Goal: Task Accomplishment & Management: Use online tool/utility

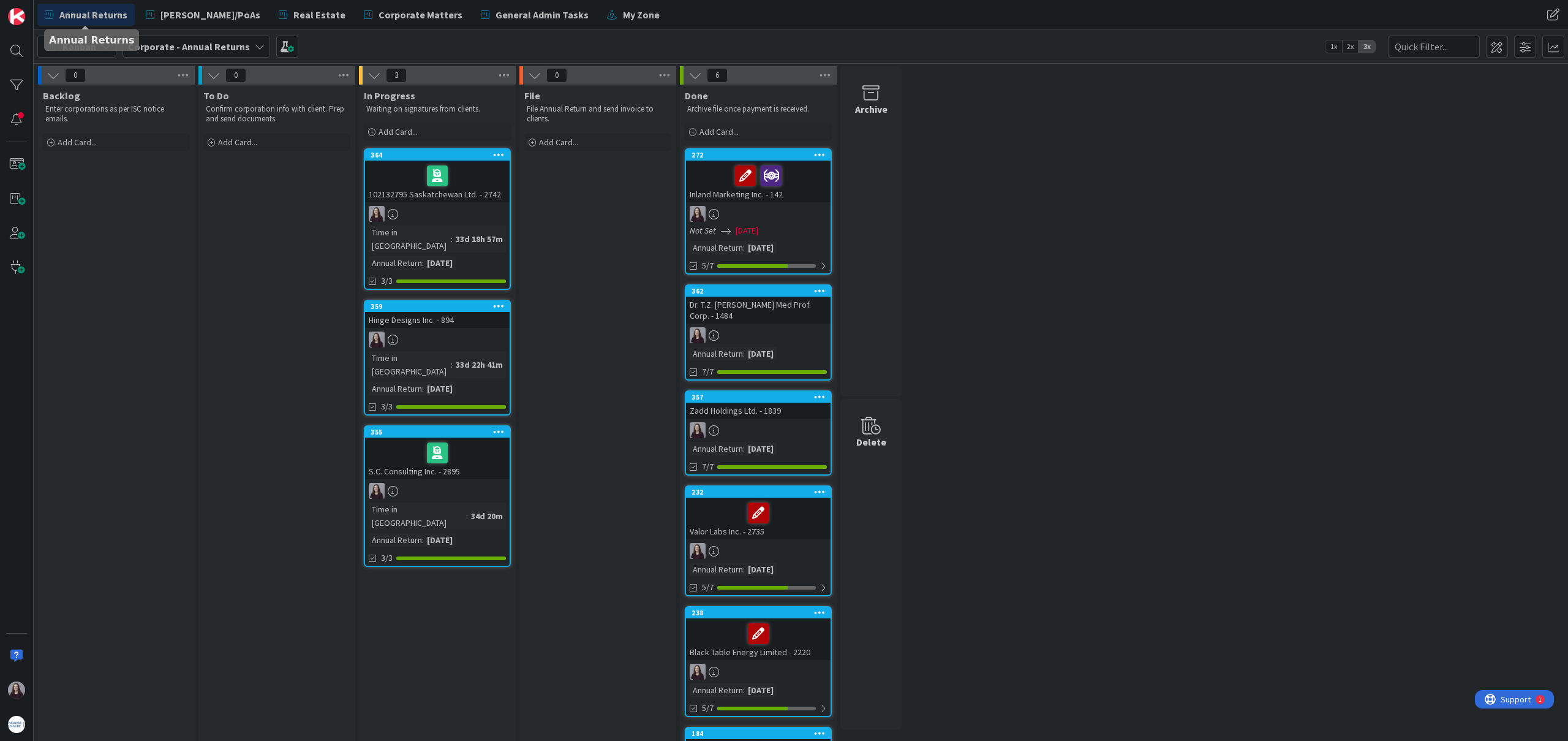
click at [651, 16] on div "Annual Returns [PERSON_NAME]/PoAs Real Estate Corporate Matters General Admin T…" at bounding box center [568, 15] width 1061 height 22
click at [294, 15] on span "Real Estate" at bounding box center [320, 14] width 52 height 15
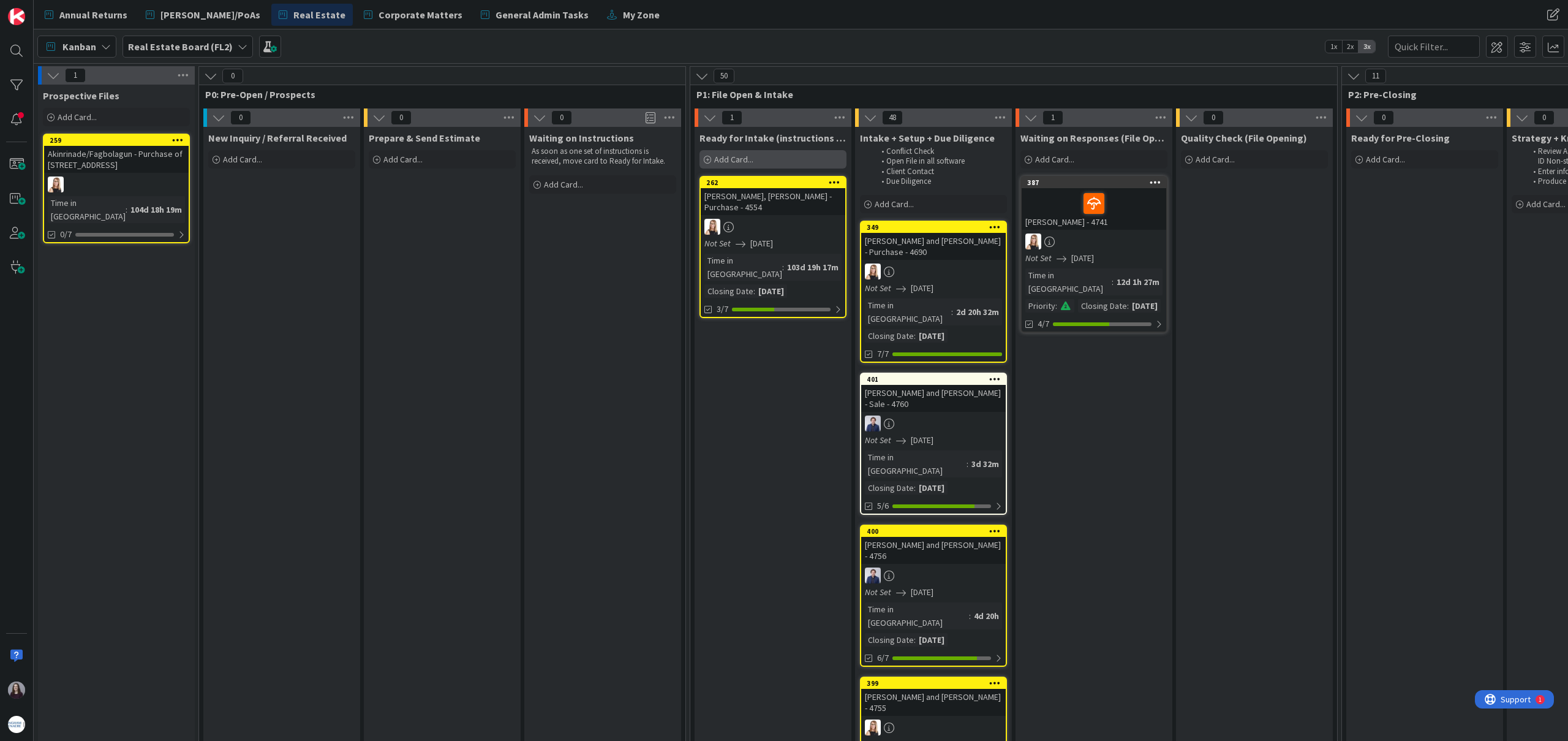
click at [761, 162] on div "Add Card..." at bounding box center [772, 159] width 147 height 18
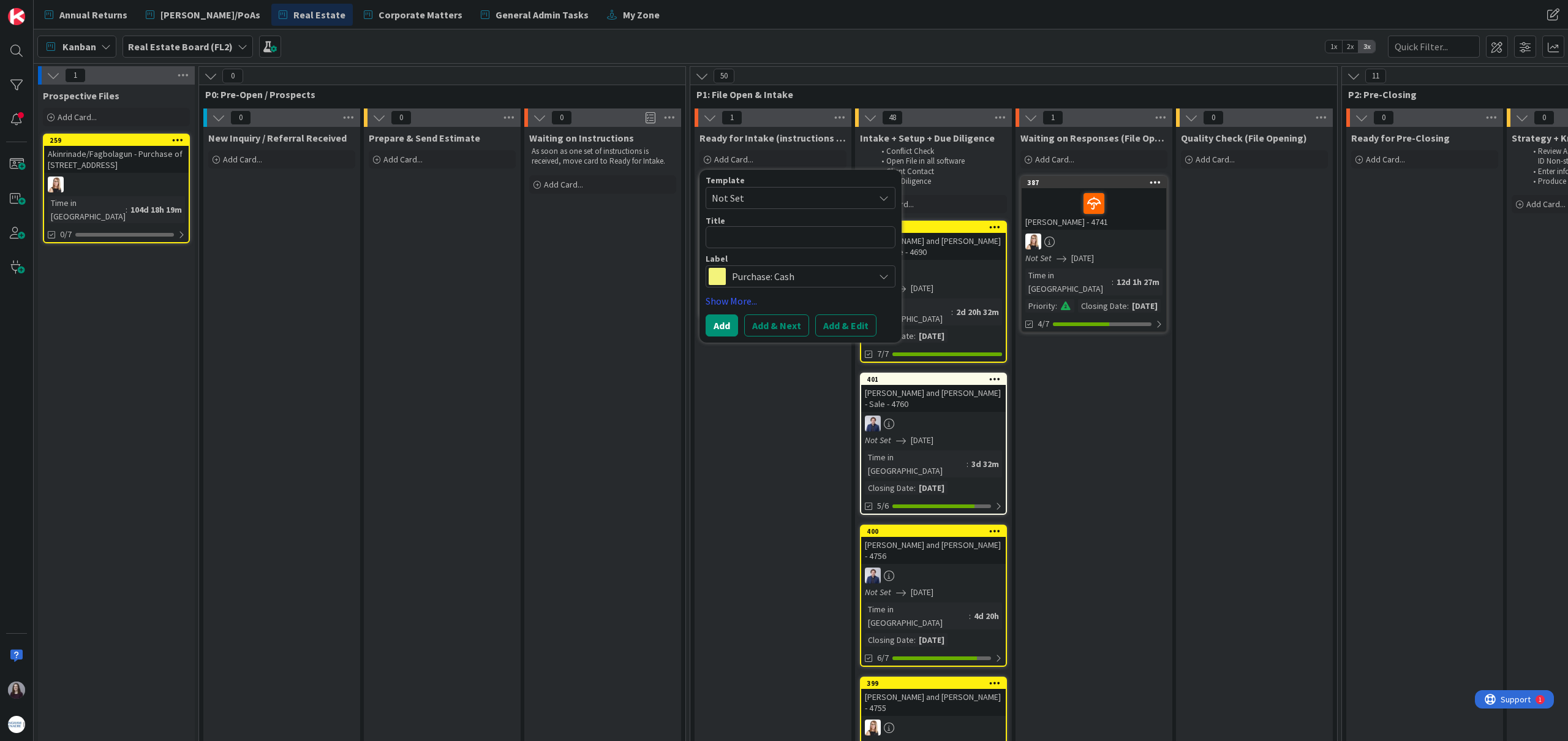
click at [780, 203] on span "Not Set" at bounding box center [788, 198] width 153 height 16
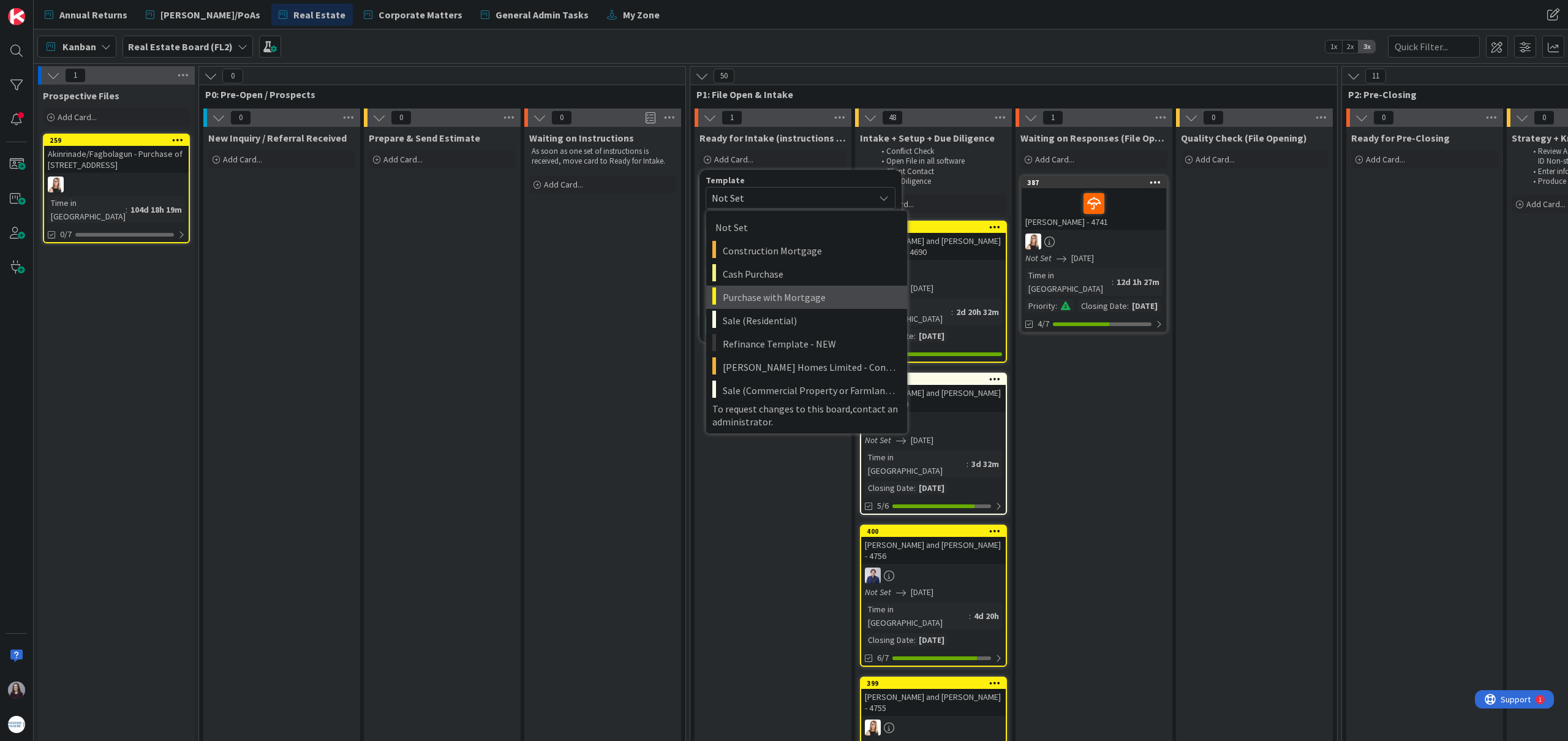
click at [823, 299] on span "Purchase with Mortgage" at bounding box center [811, 297] width 175 height 16
type textarea "x"
type textarea "Purchase with Mortgage"
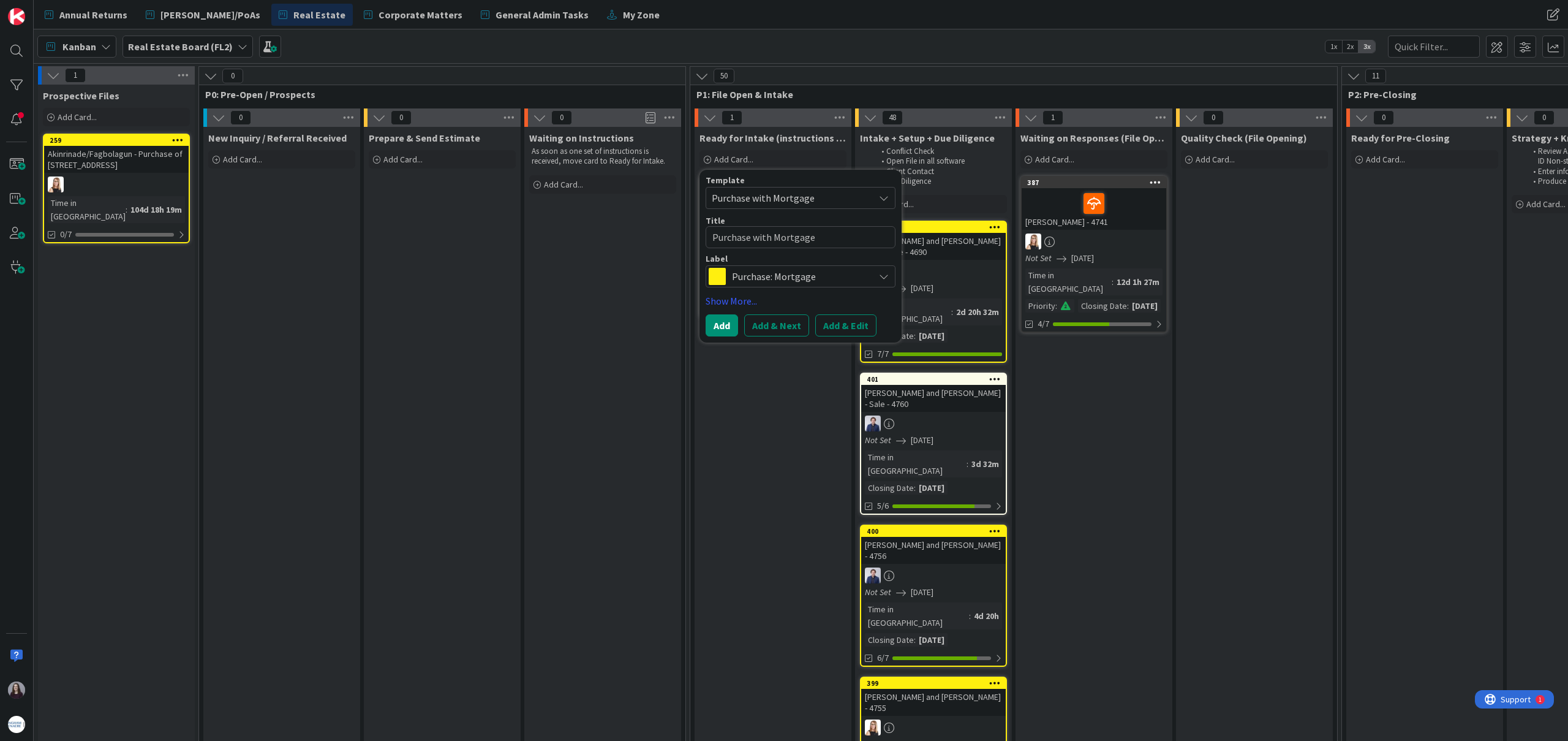
click at [855, 322] on button "Add & Edit" at bounding box center [846, 326] width 61 height 22
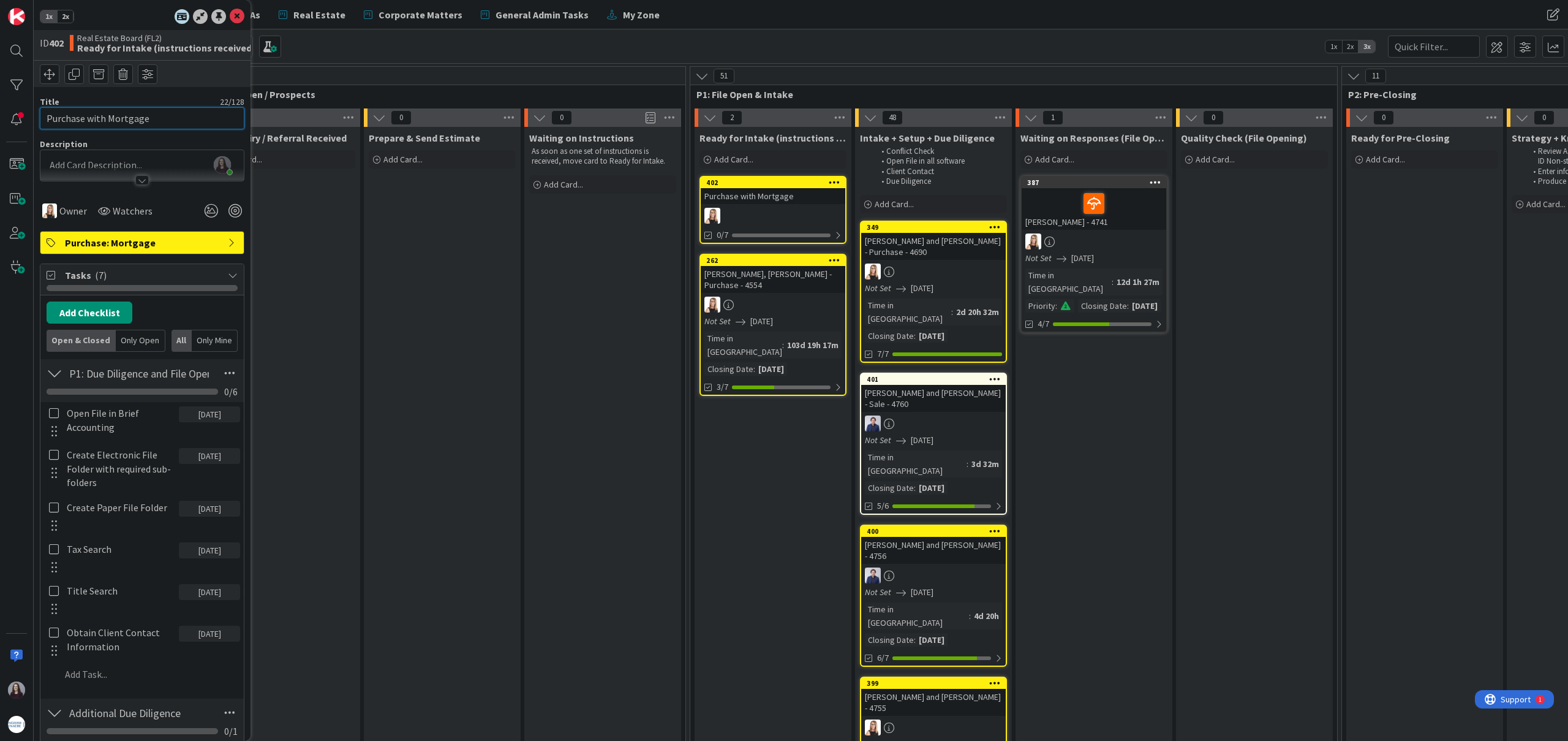
drag, startPoint x: 165, startPoint y: 125, endPoint x: 8, endPoint y: 141, distance: 157.8
click at [0, 114] on div "1x 2x ID 402 Real Estate Board (FL2) Ready for Intake (instructions received) T…" at bounding box center [17, 370] width 33 height 741
type input "[PERSON_NAME] - Purchase - 4763"
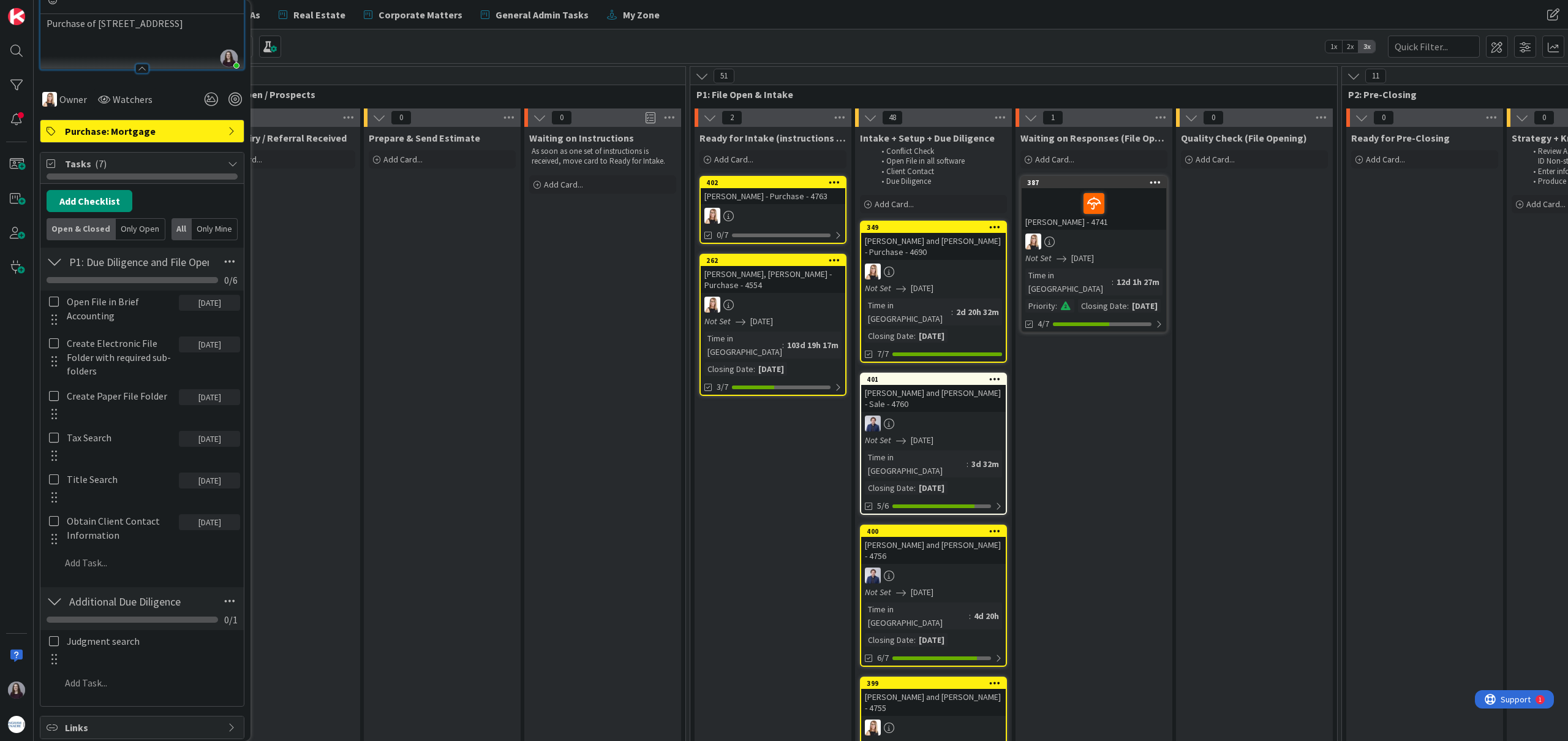
scroll to position [222, 0]
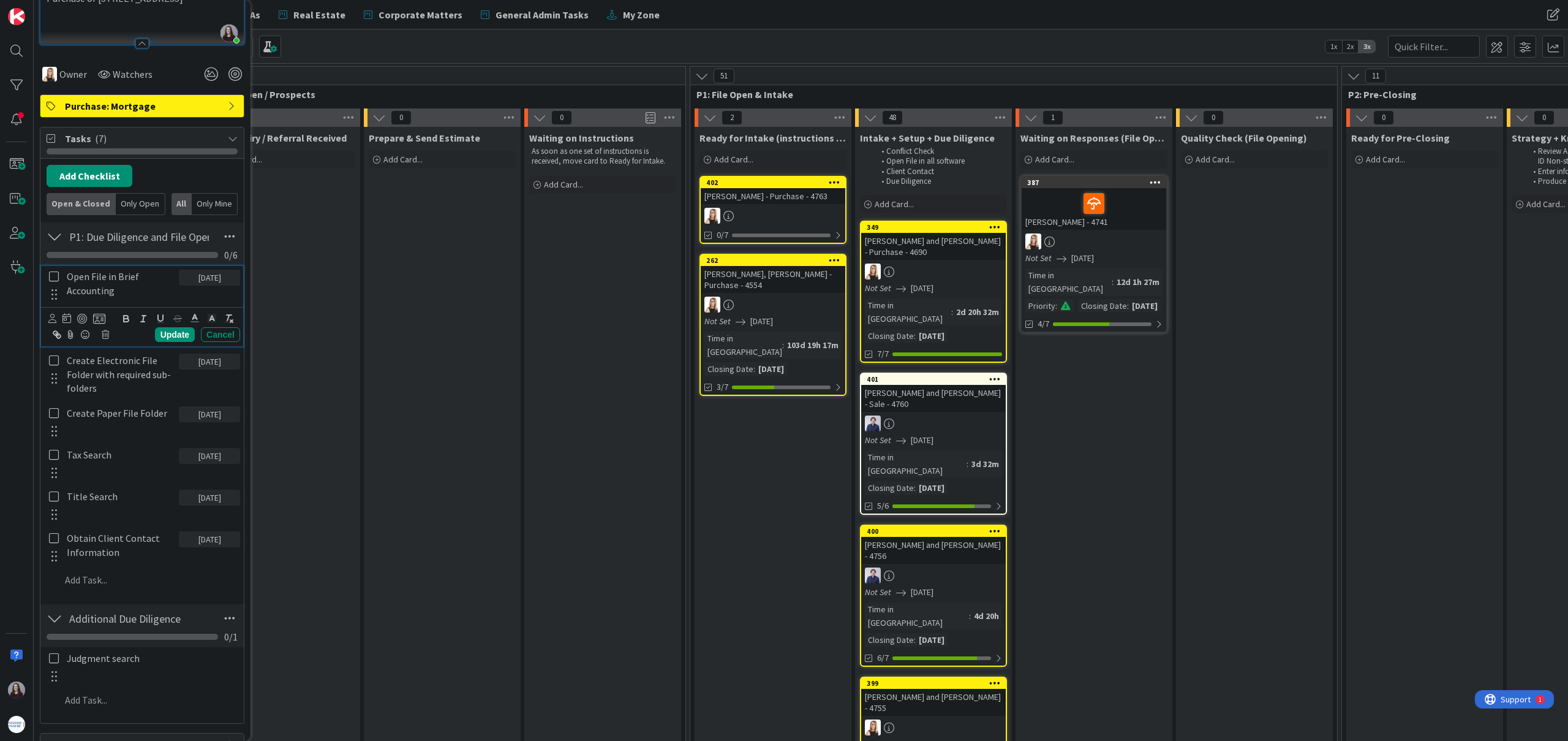
click at [54, 276] on icon at bounding box center [54, 276] width 10 height 11
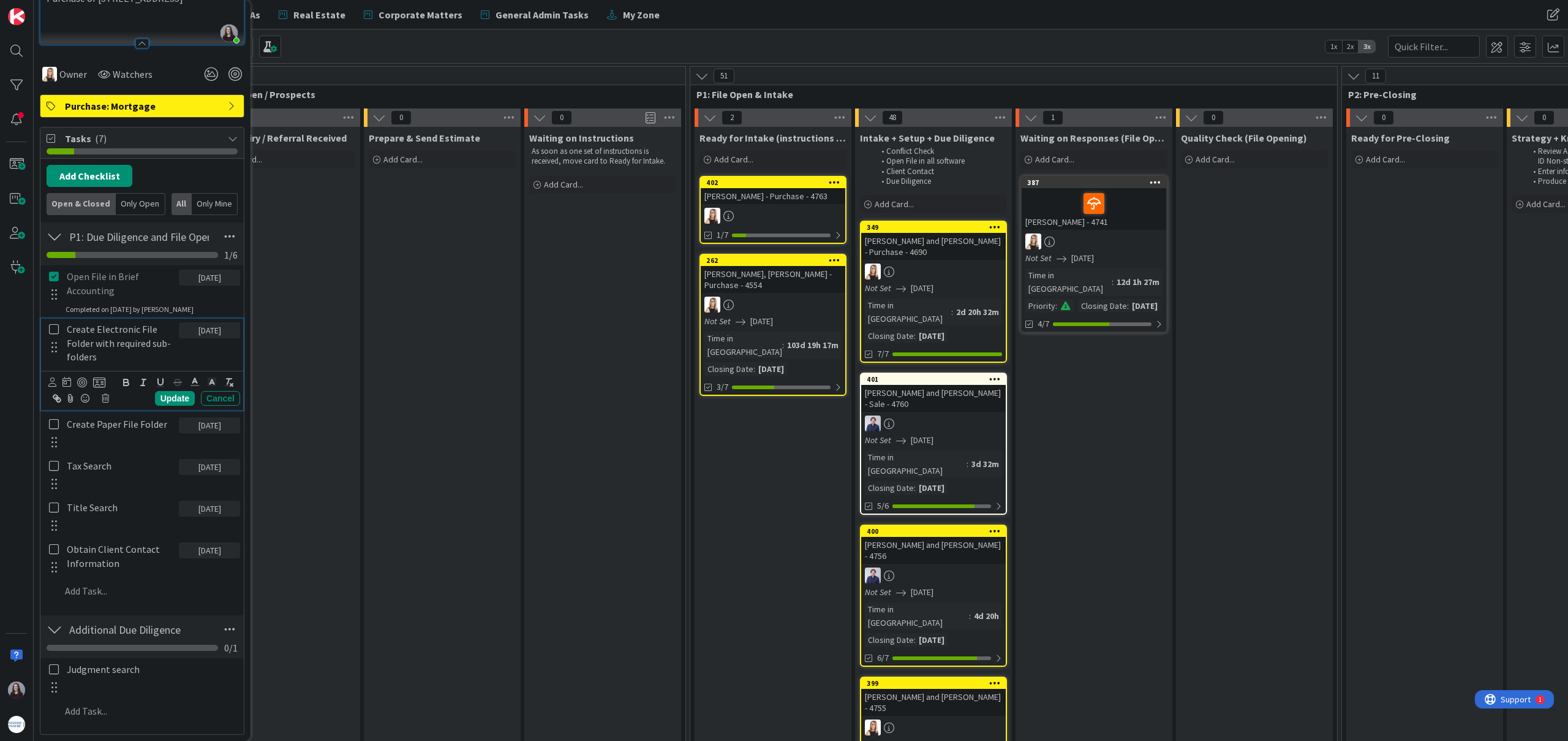
click at [53, 329] on icon at bounding box center [54, 329] width 10 height 11
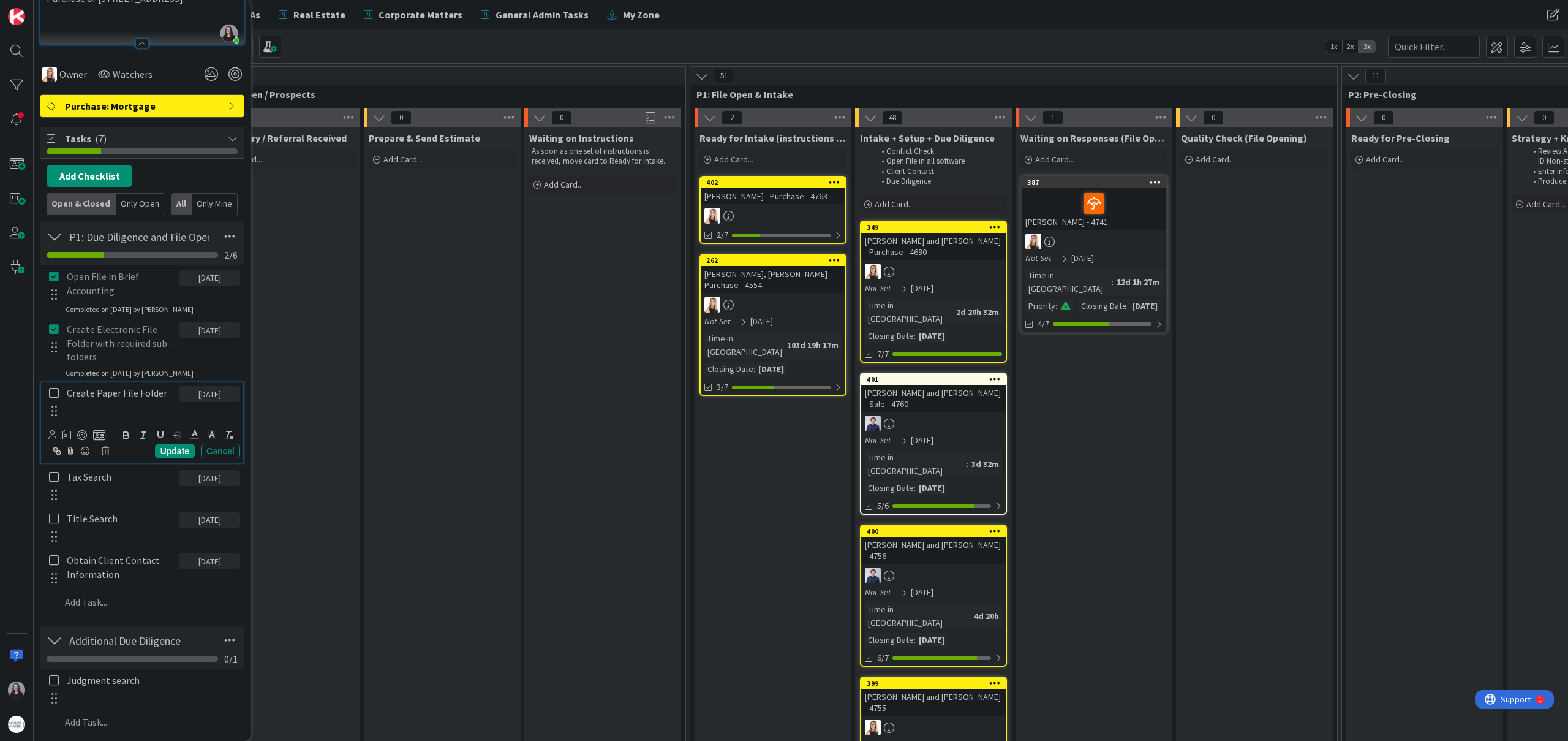
click at [52, 394] on icon at bounding box center [54, 393] width 10 height 11
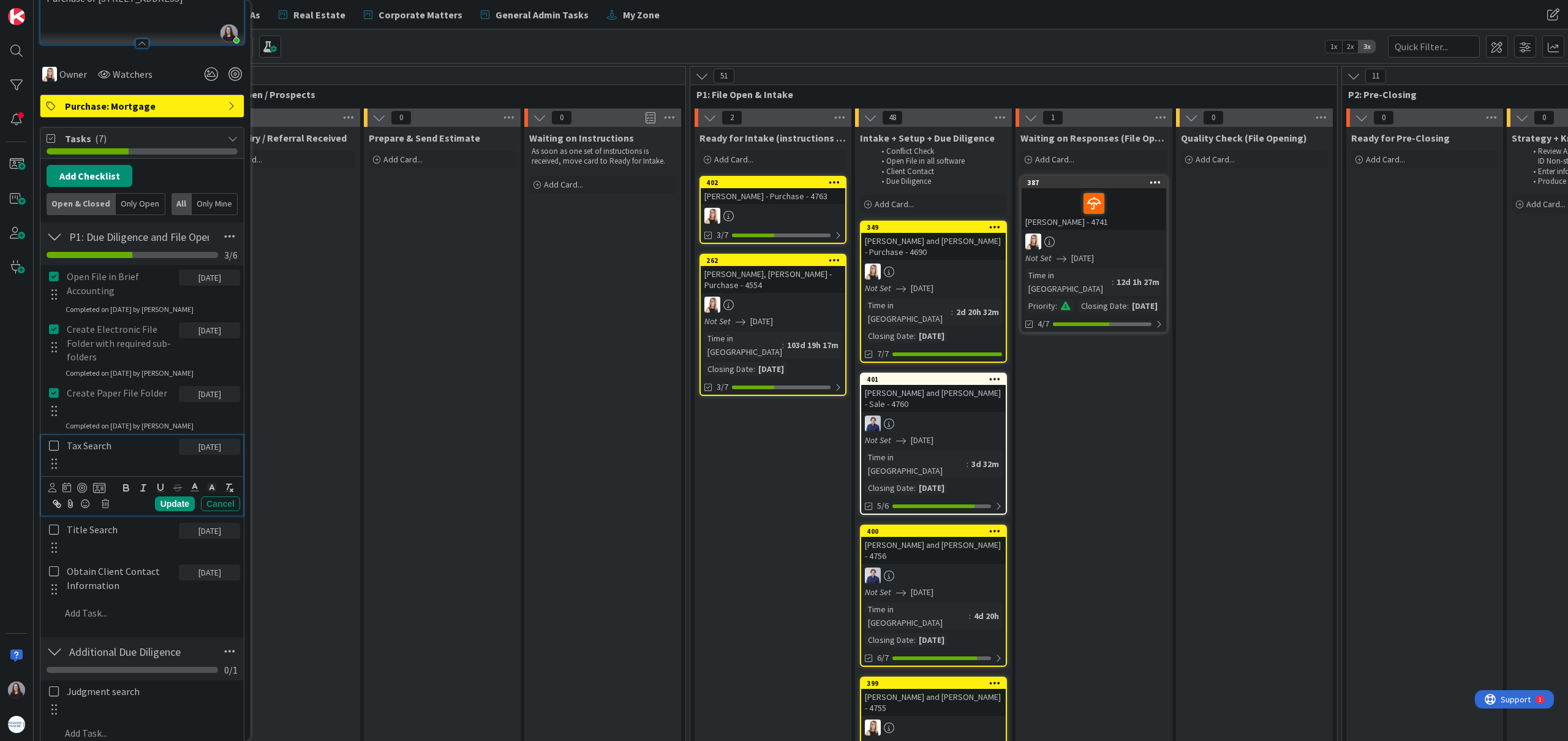
click at [55, 449] on icon at bounding box center [54, 446] width 10 height 11
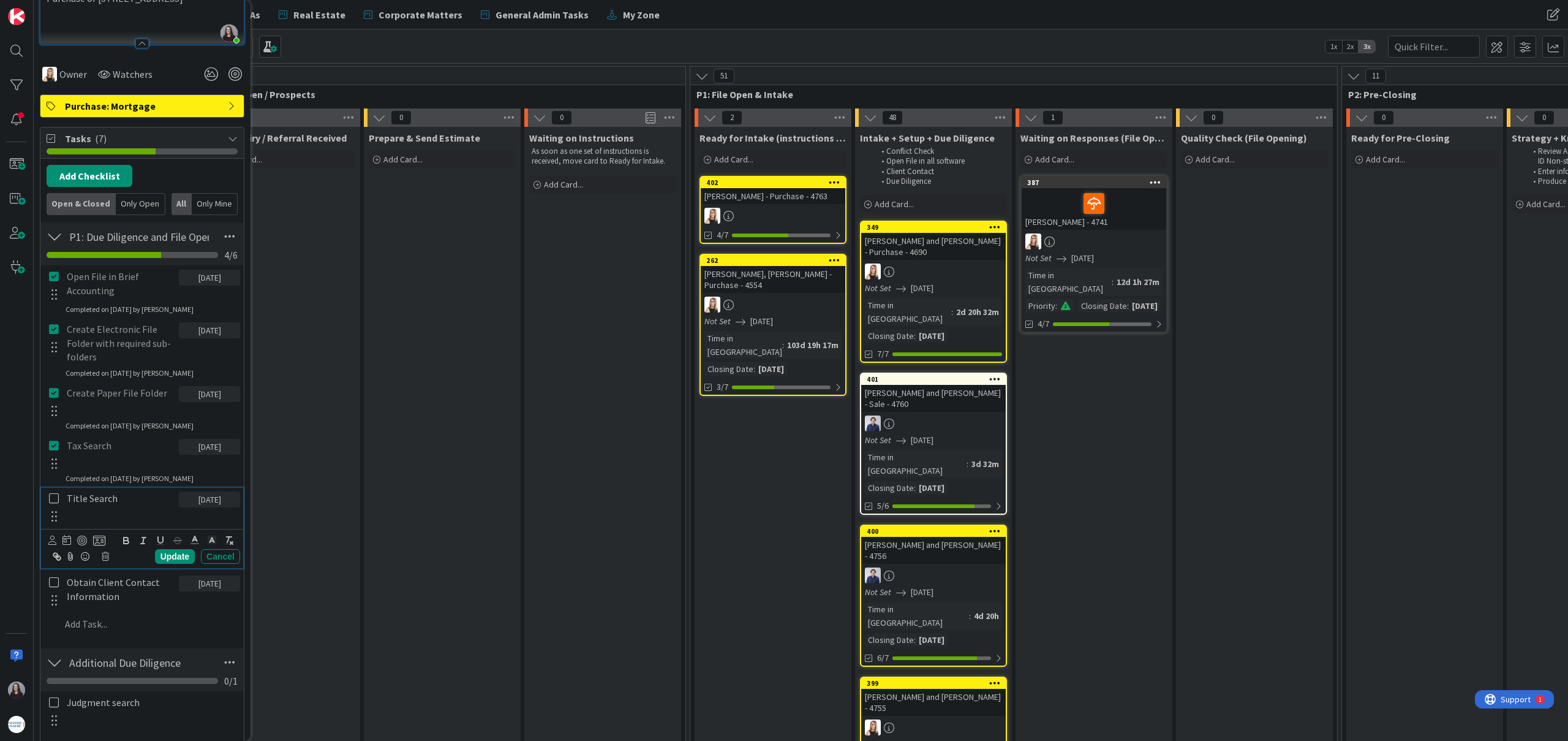
click at [53, 498] on icon at bounding box center [54, 498] width 10 height 11
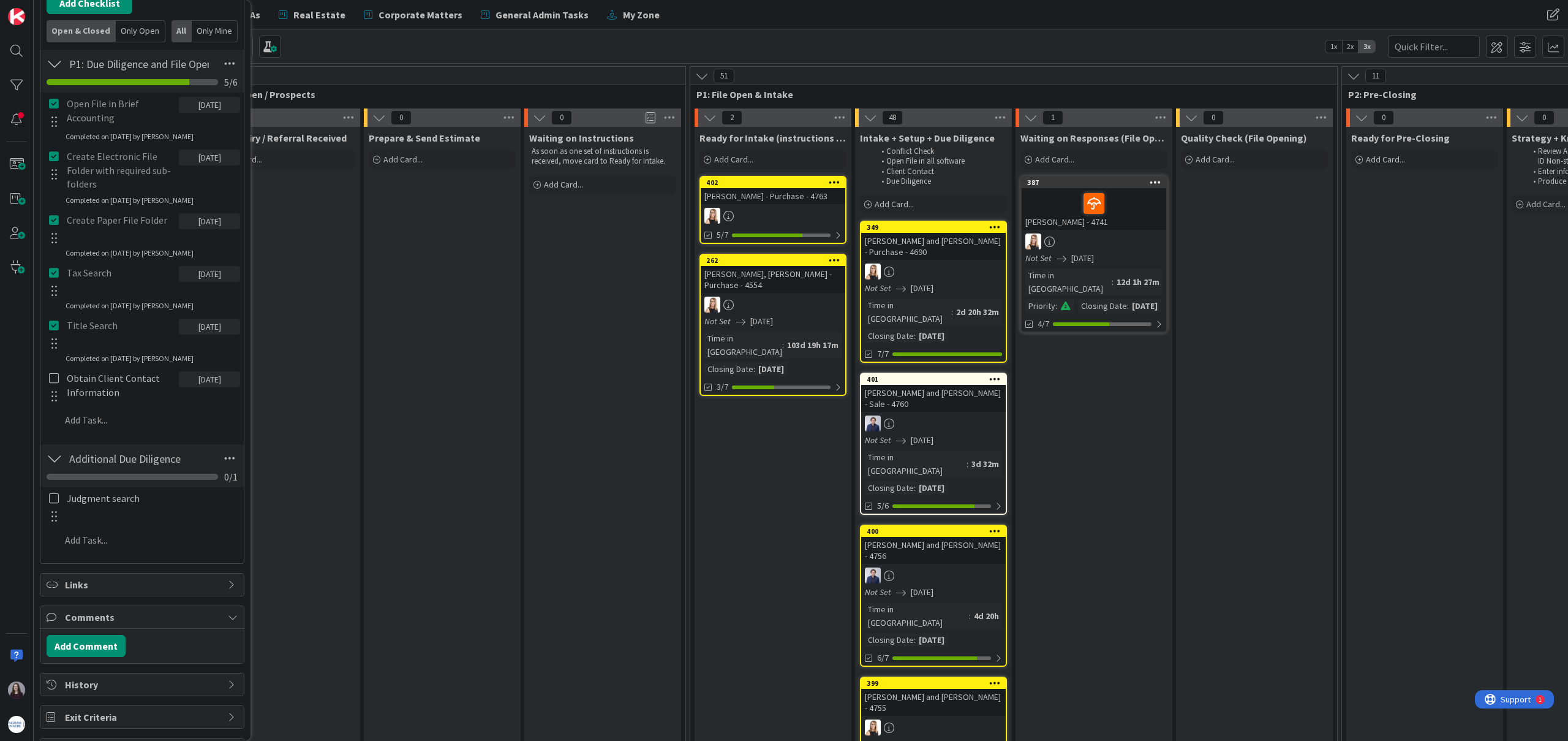
scroll to position [398, 0]
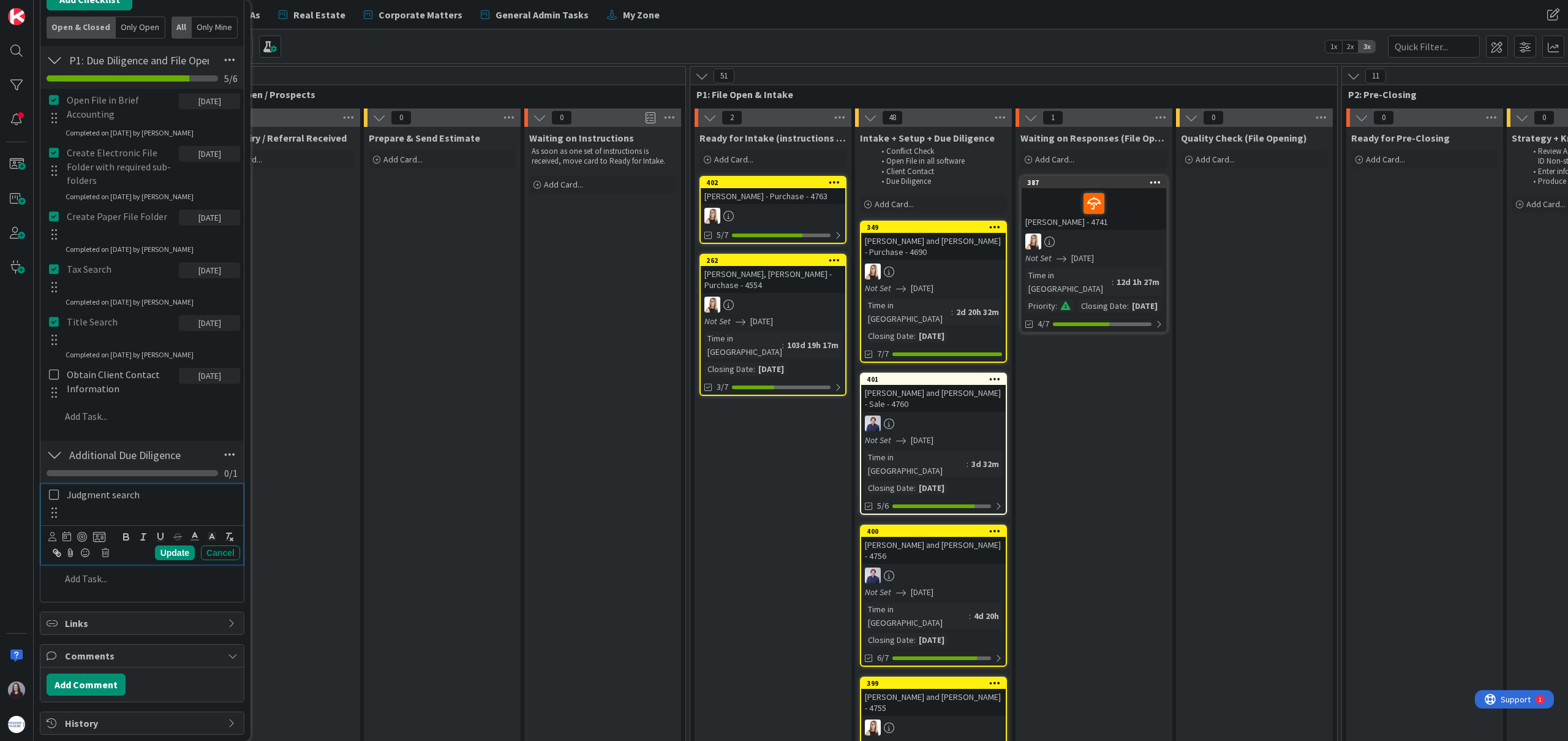
click at [52, 496] on icon at bounding box center [54, 495] width 10 height 11
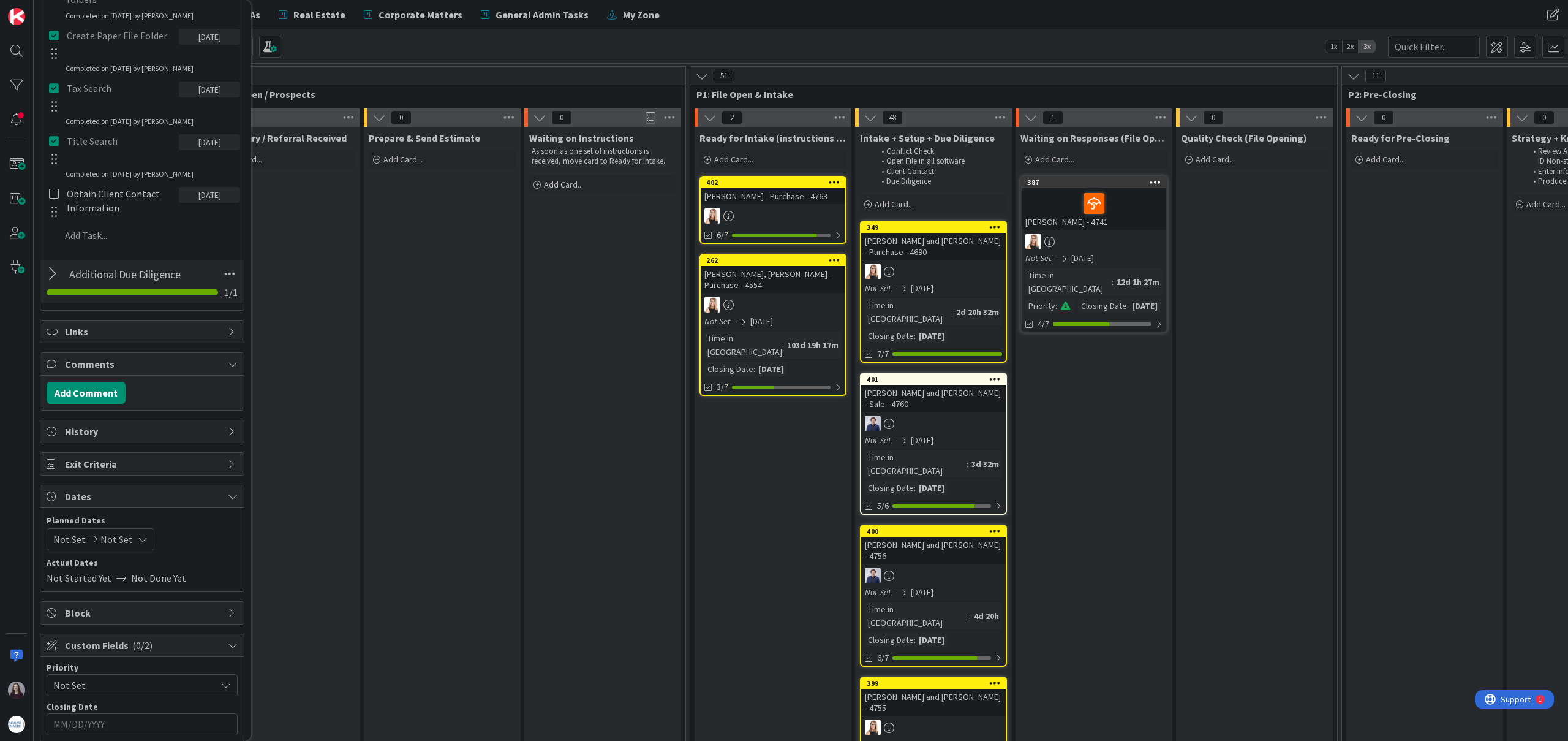
scroll to position [687, 0]
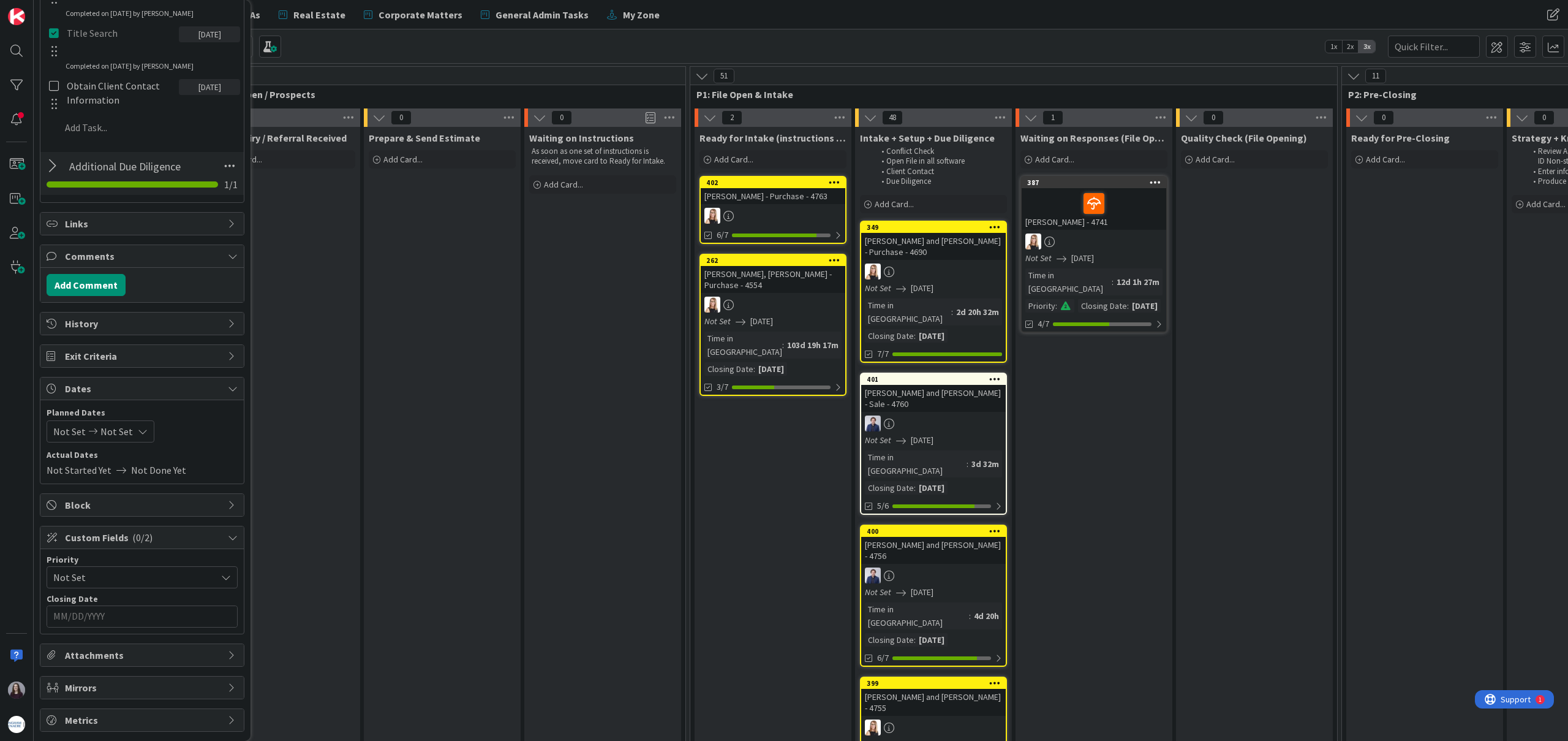
click at [137, 437] on div "Not Set Not Set" at bounding box center [101, 431] width 108 height 22
click at [189, 585] on td "26" at bounding box center [192, 584] width 24 height 23
type input "[DATE]"
click at [189, 585] on td "26" at bounding box center [192, 584] width 24 height 23
type input "[DATE]"
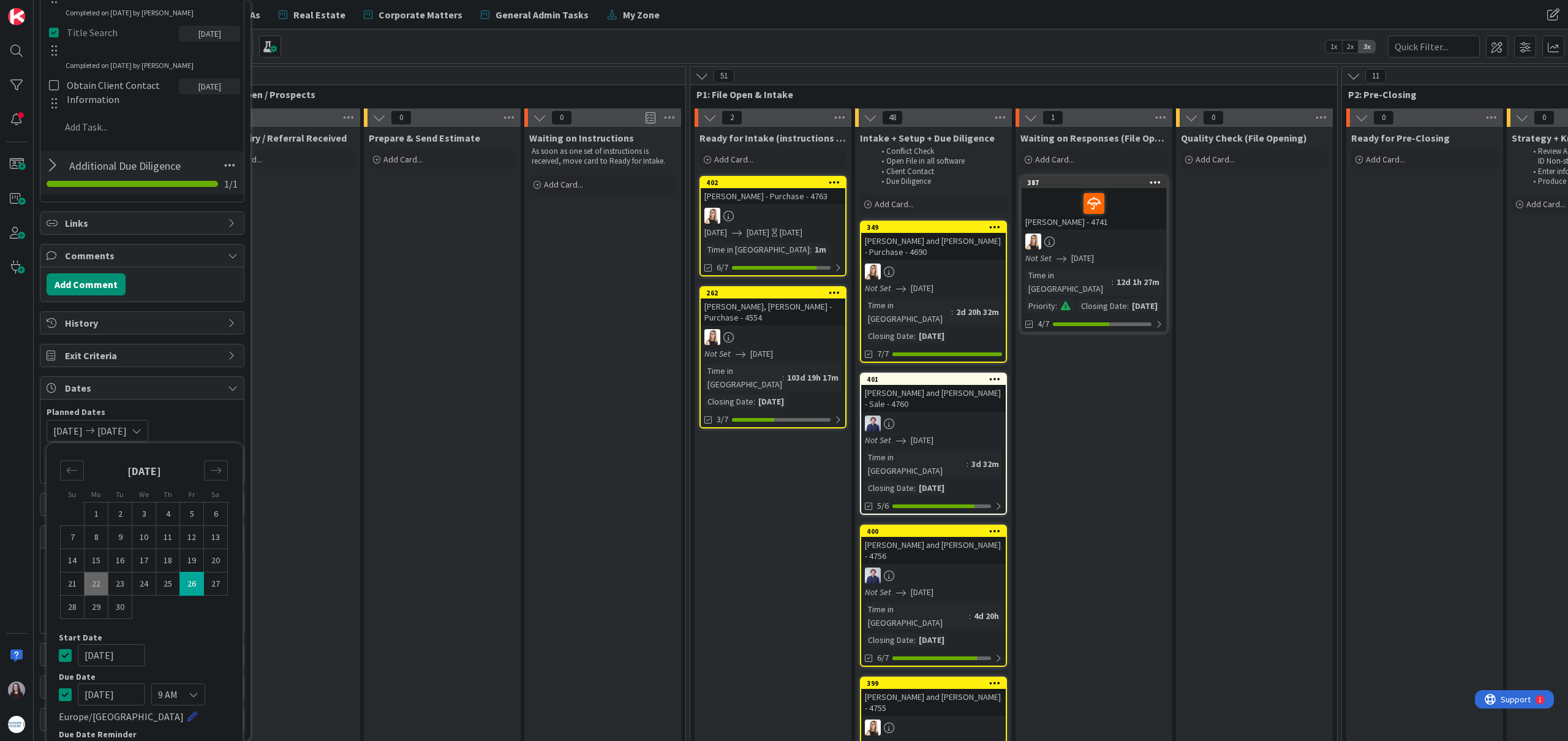
click at [60, 659] on icon at bounding box center [65, 655] width 13 height 15
click at [214, 431] on div "Not Set [DATE] Su Mo Tu We Th Fr Sa [DATE] 1 2 3 4 5 6 7 8 9 10 11 12 13 14 15 …" at bounding box center [142, 431] width 191 height 22
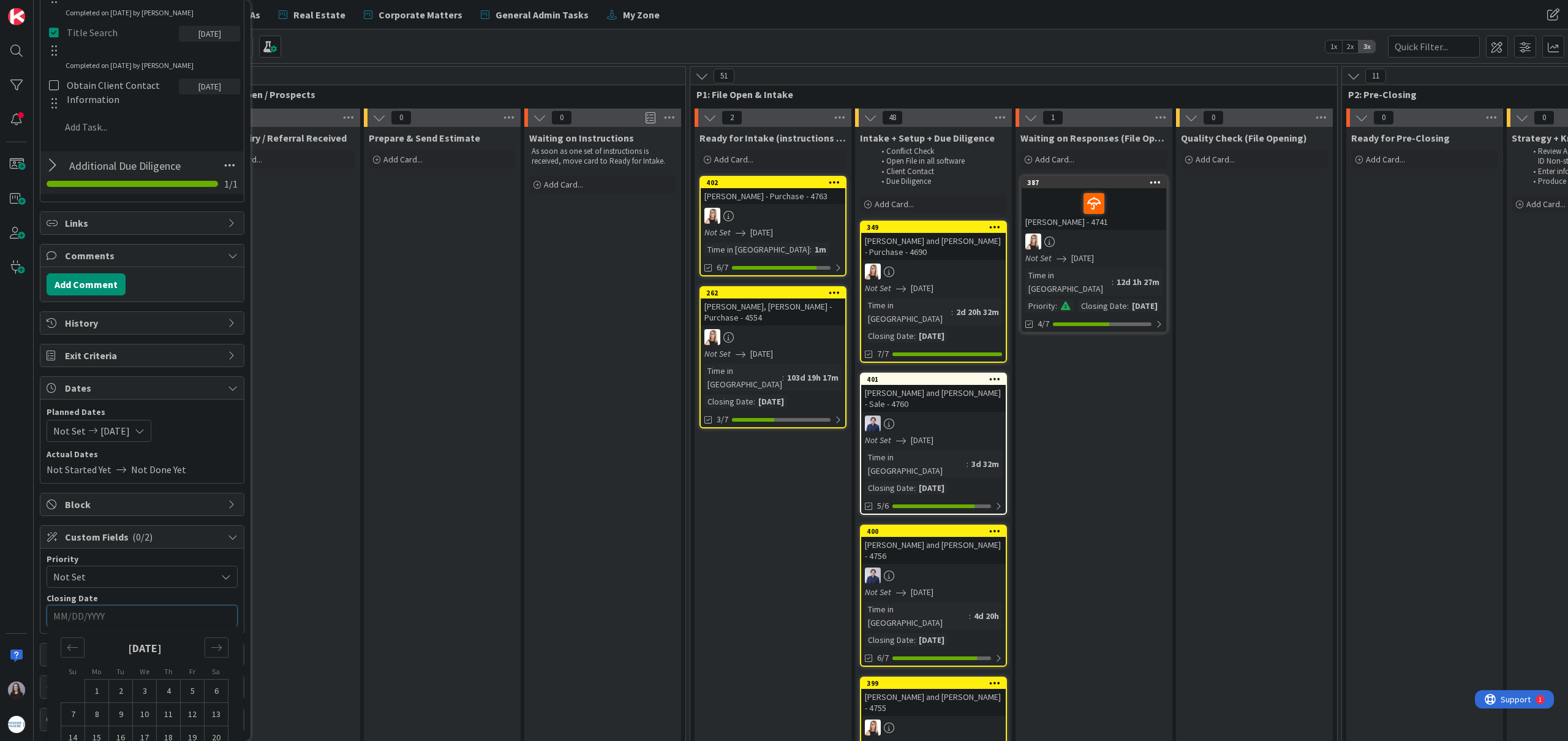
click at [166, 619] on input "MM/DD/YYYY" at bounding box center [142, 616] width 178 height 21
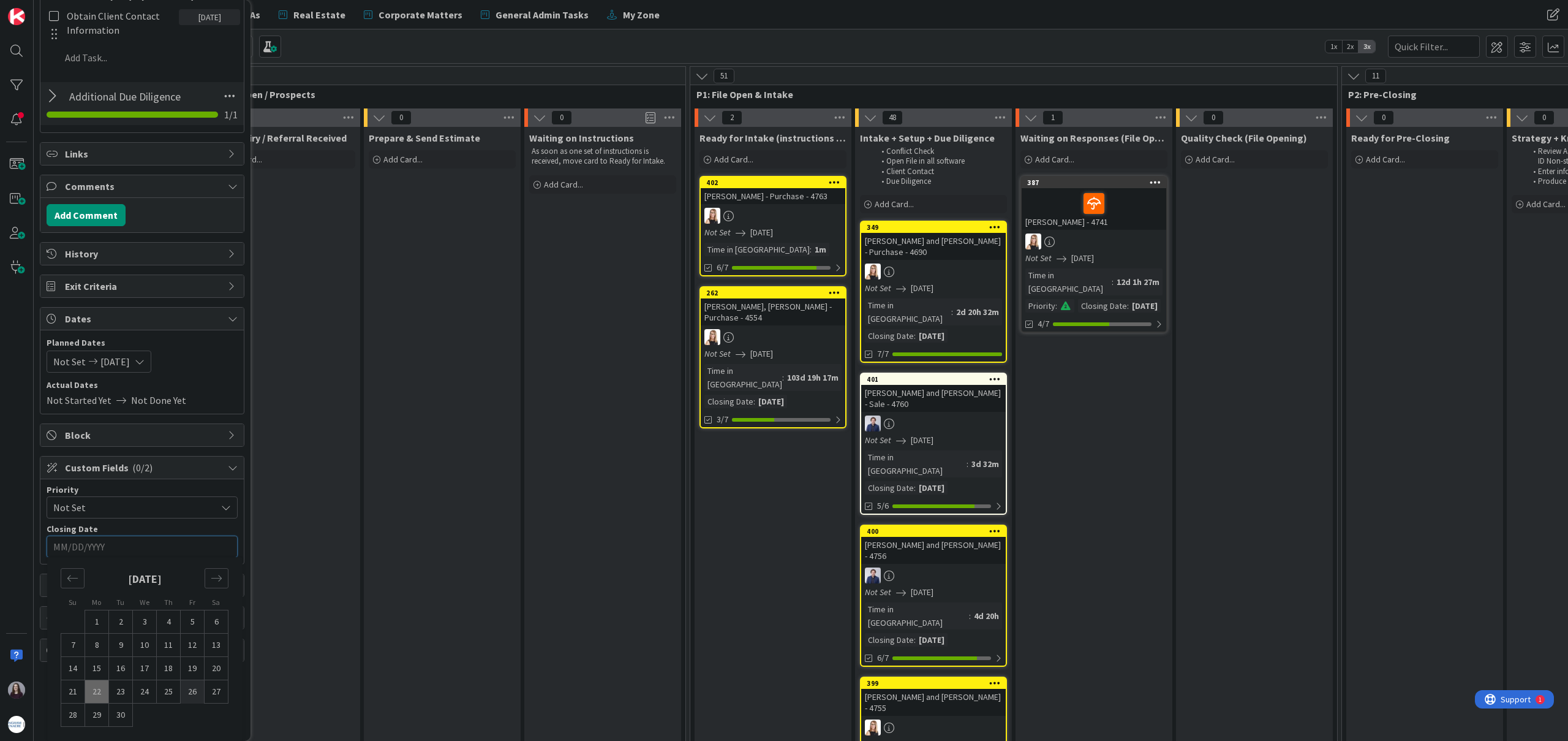
click at [190, 689] on td "26" at bounding box center [193, 692] width 24 height 23
type input "[DATE]"
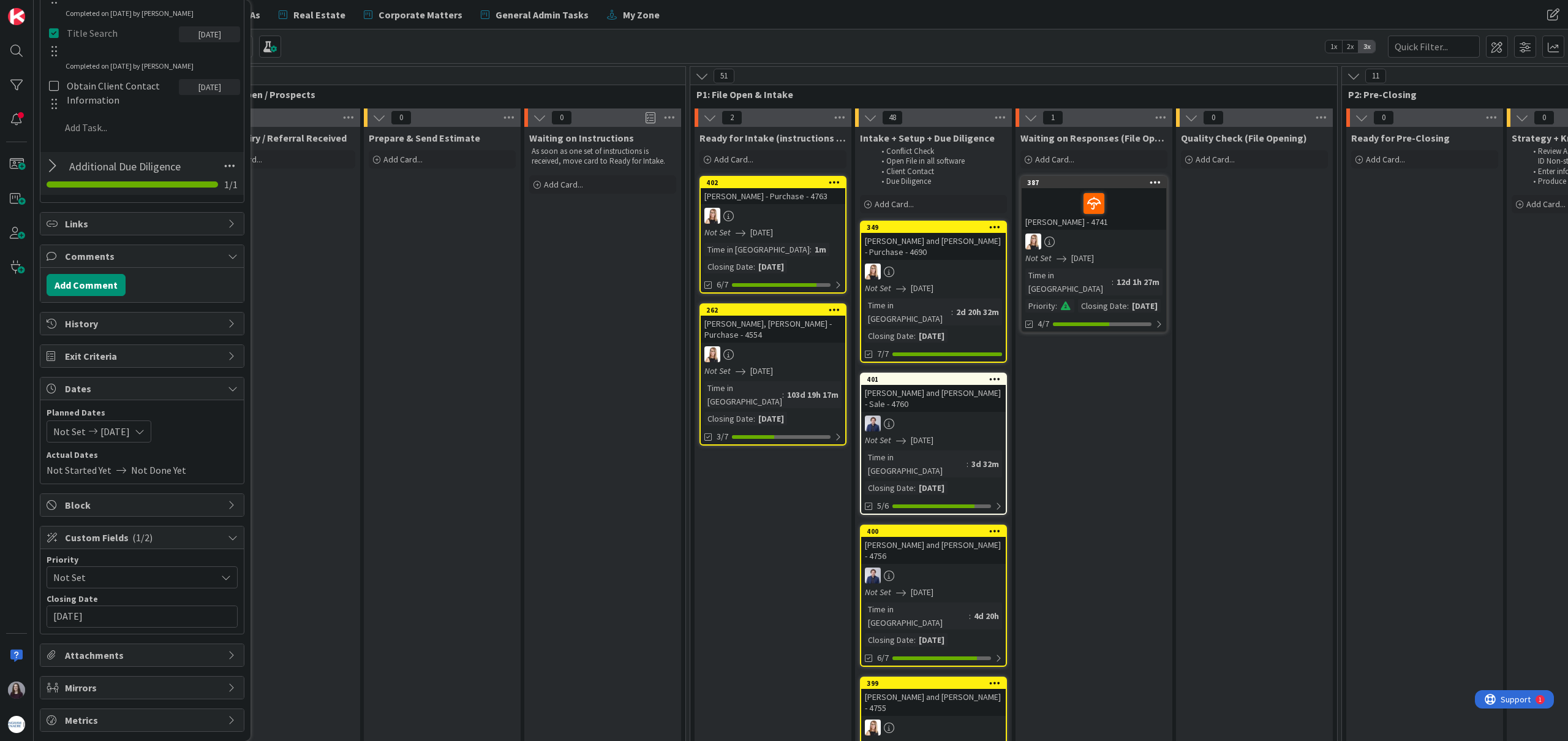
scroll to position [0, 0]
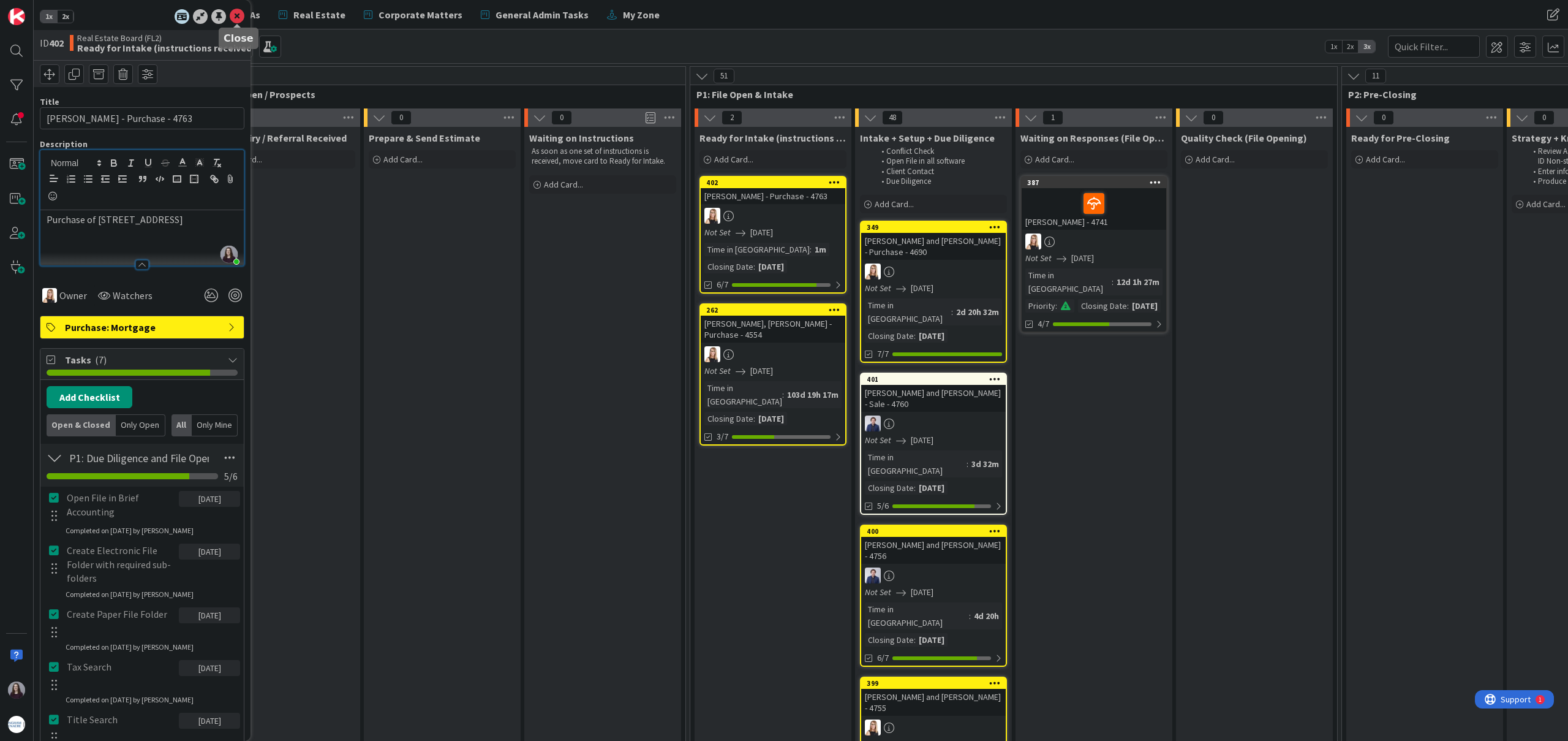
click at [235, 12] on icon at bounding box center [237, 17] width 15 height 15
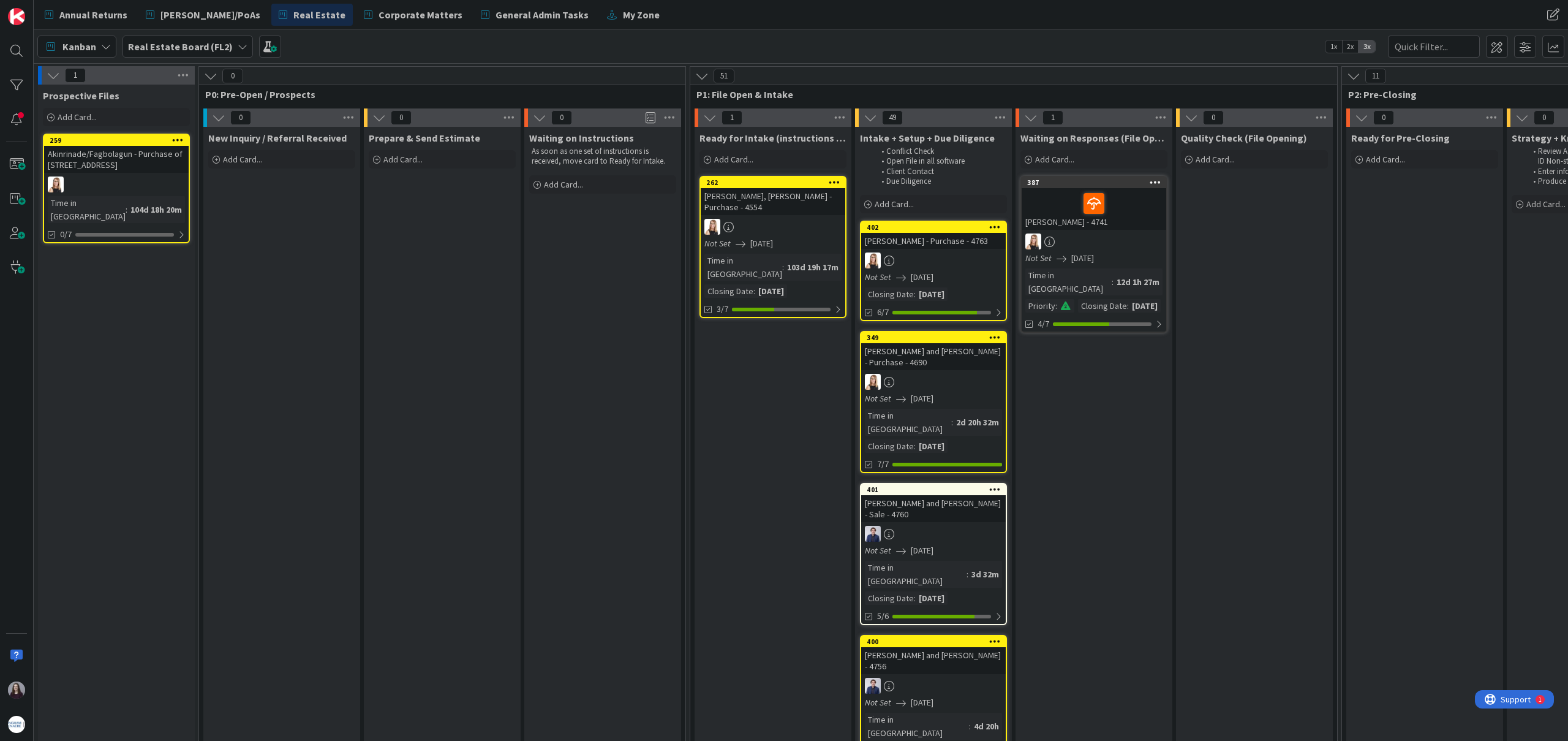
drag, startPoint x: 747, startPoint y: 179, endPoint x: 573, endPoint y: 734, distance: 581.6
click at [79, 8] on span "Annual Returns" at bounding box center [94, 14] width 68 height 15
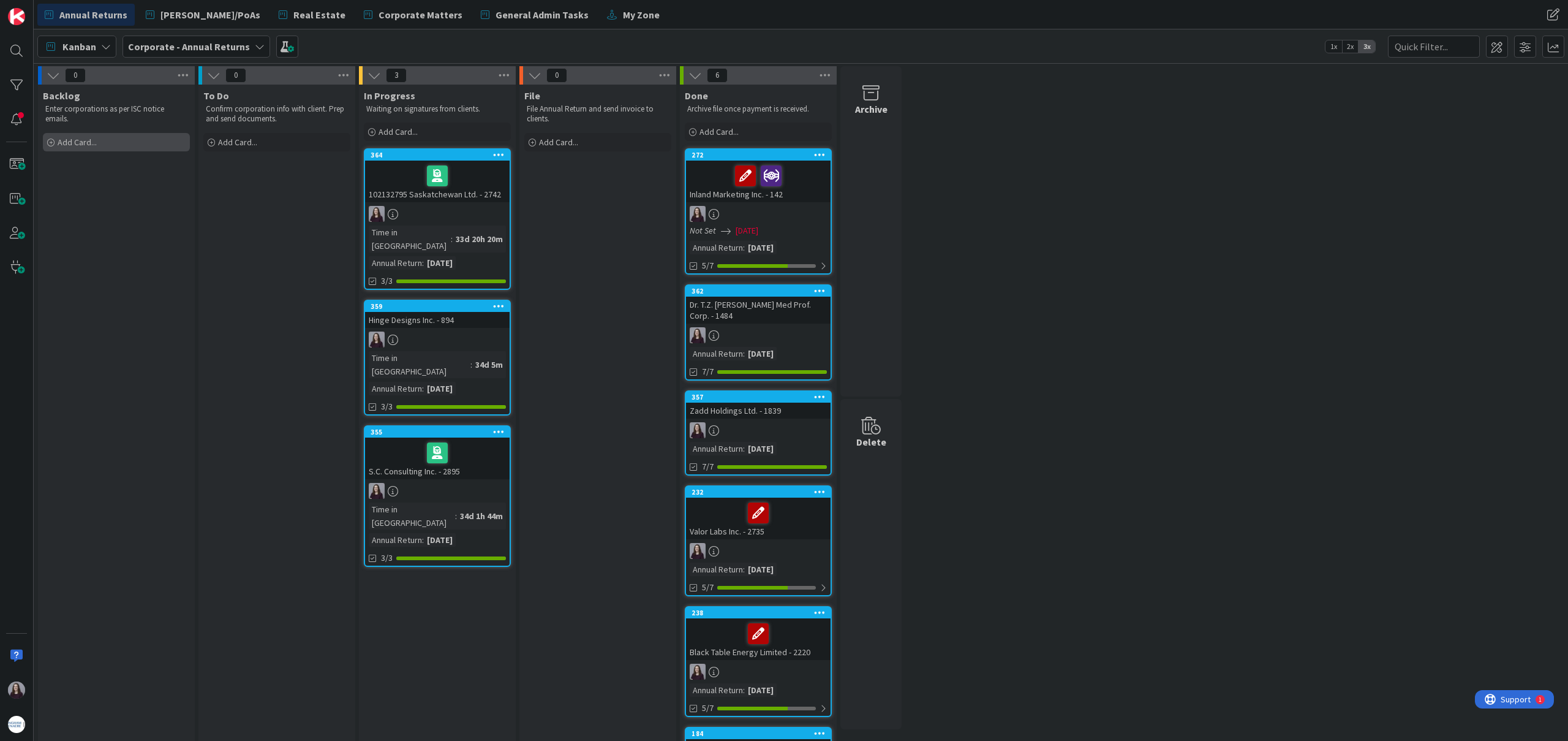
click at [102, 145] on div "Add Card..." at bounding box center [116, 141] width 147 height 18
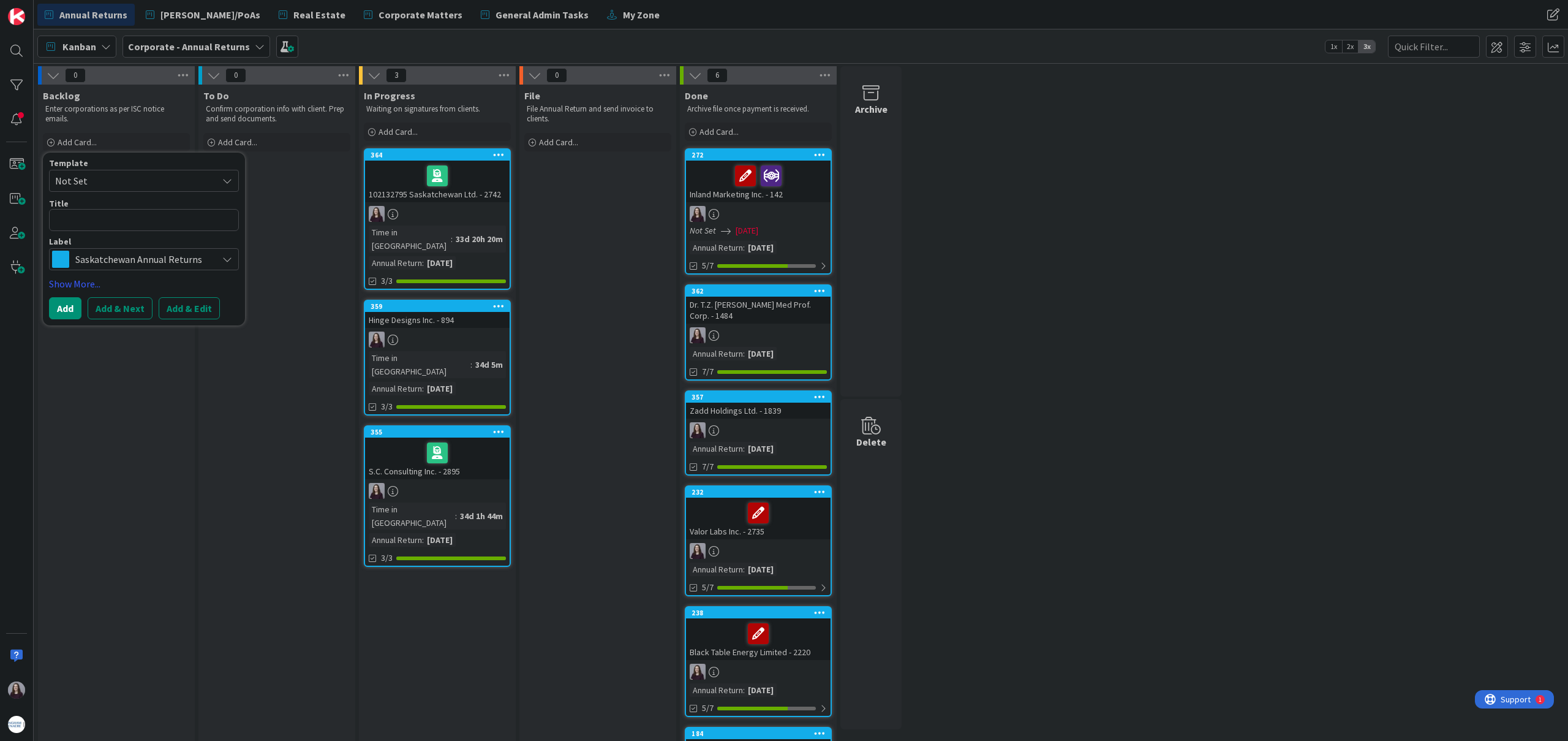
click at [304, 302] on div "To Do Confirm corporation info with client. Prep and send documents. Add Card..." at bounding box center [277, 465] width 157 height 763
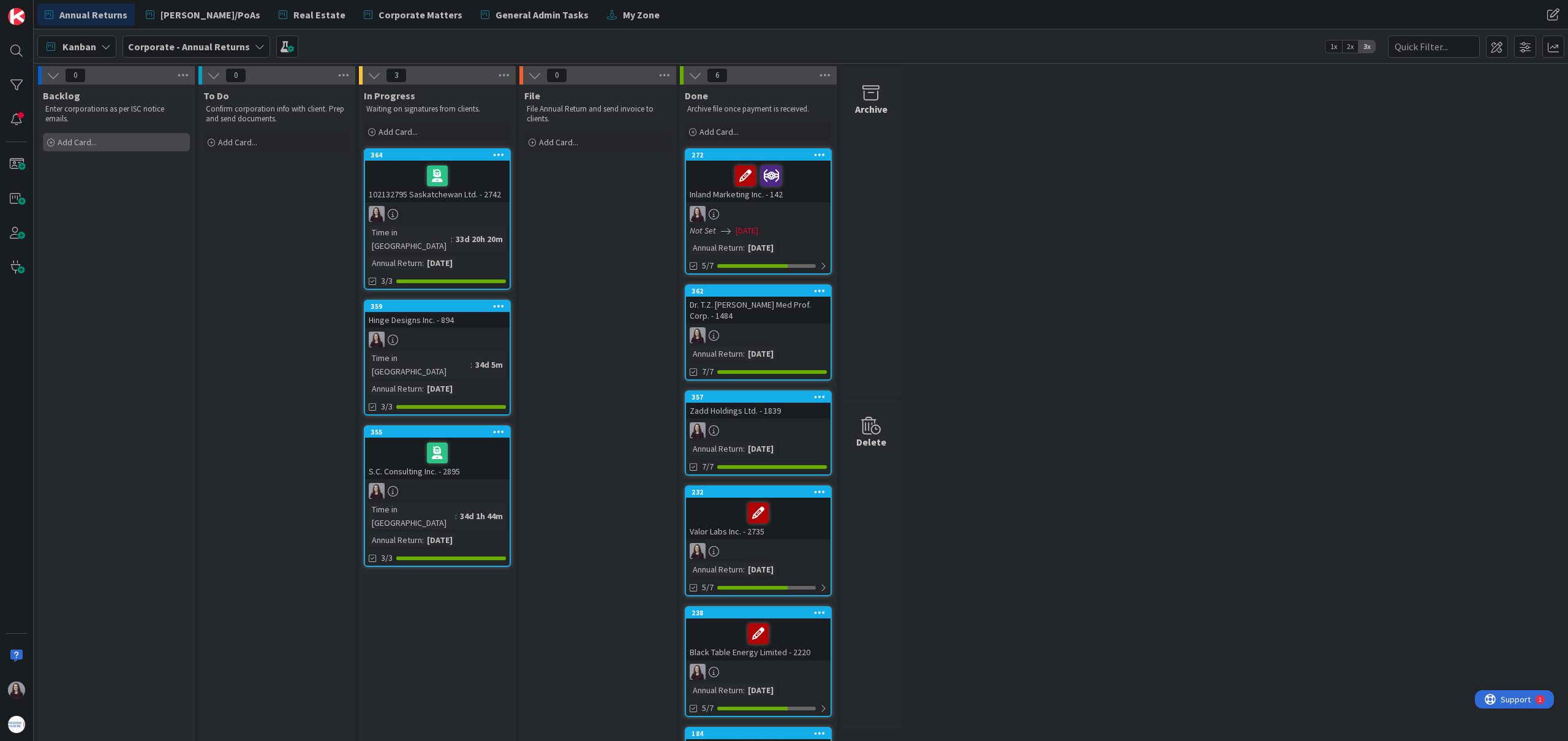
click at [78, 145] on span "Add Card..." at bounding box center [77, 142] width 39 height 11
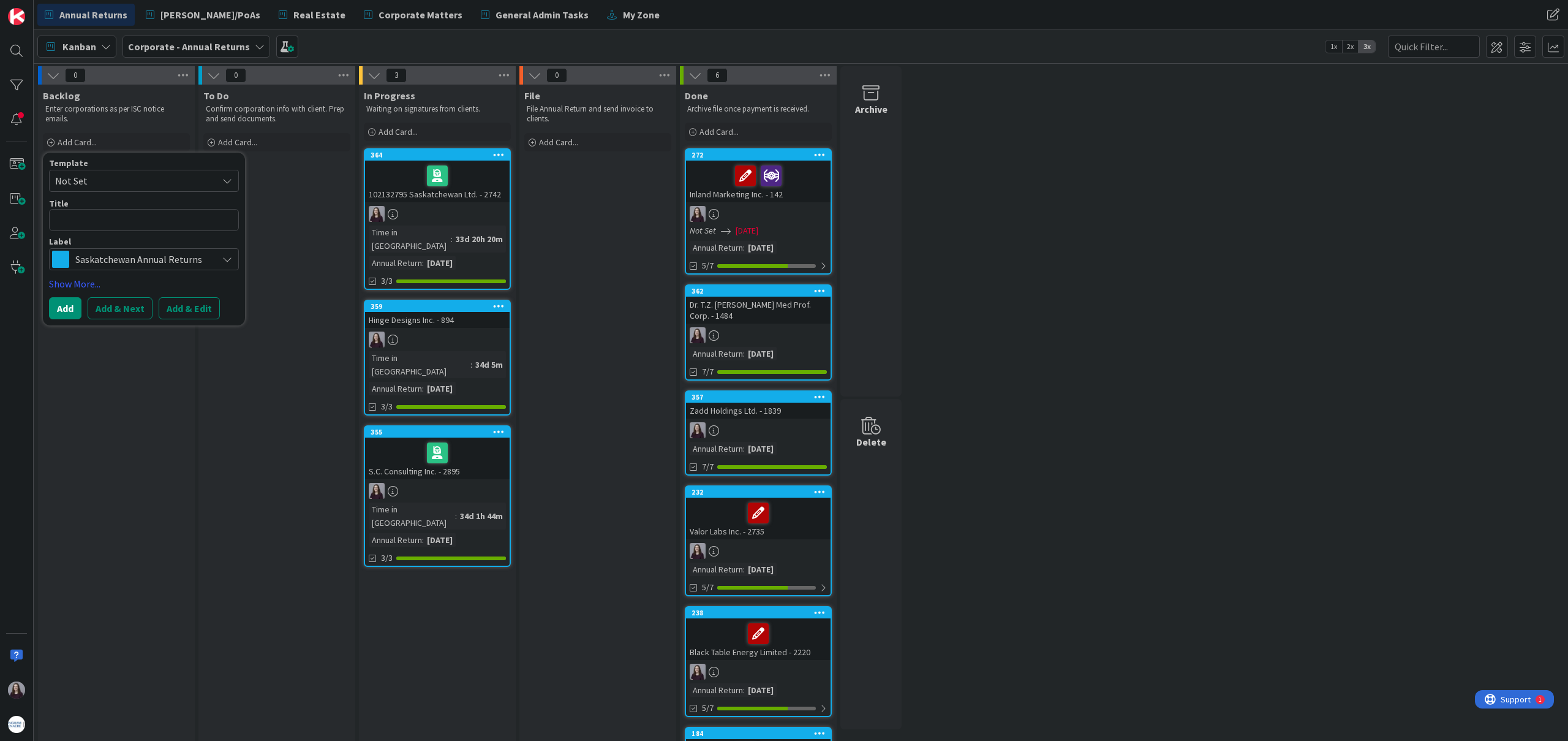
click at [206, 184] on span "Not Set" at bounding box center [131, 181] width 153 height 16
click at [187, 284] on span "Business Name Renewal" at bounding box center [153, 280] width 175 height 16
type textarea "x"
type textarea "Business Name Renewal"
click at [194, 307] on button "Add & Edit" at bounding box center [189, 308] width 61 height 22
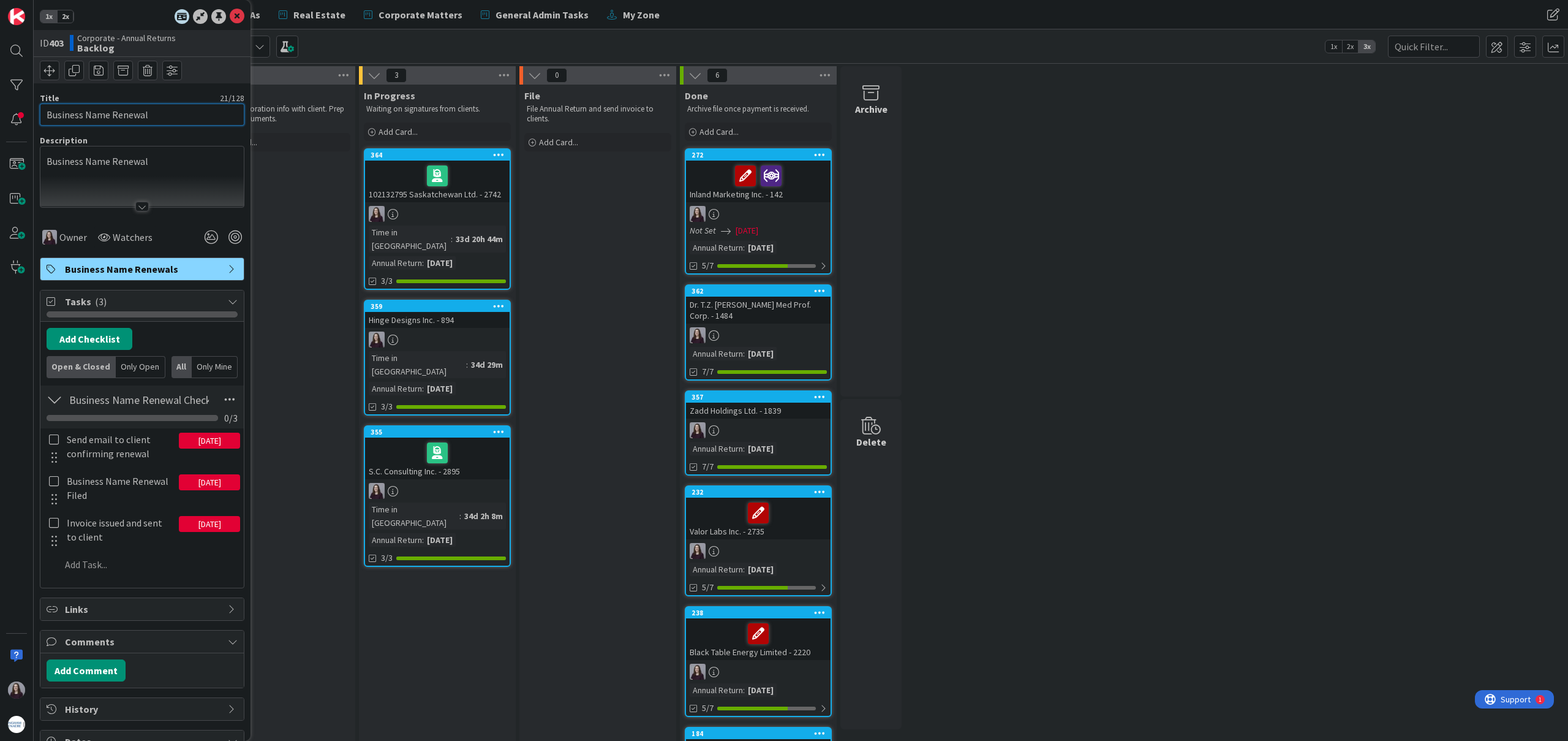
drag, startPoint x: 160, startPoint y: 114, endPoint x: 0, endPoint y: 103, distance: 160.4
click at [0, 103] on div "1x 2x ID 403 Corporate - Annual Returns Backlog Title 21 / 128 Business Name Re…" at bounding box center [17, 370] width 33 height 741
type input "Fairhaven Neighbourhood [GEOGRAPHIC_DATA] - 1996"
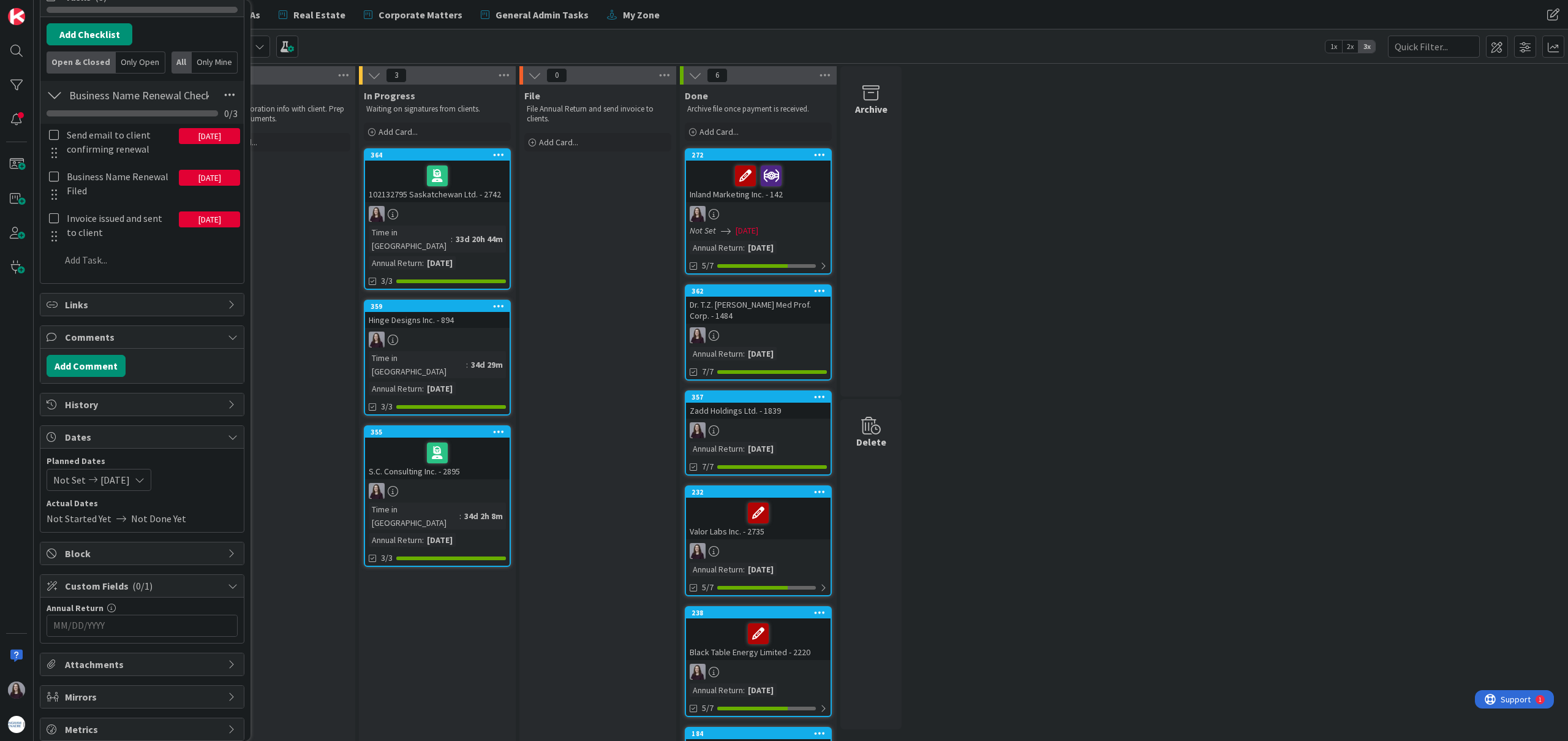
scroll to position [369, 0]
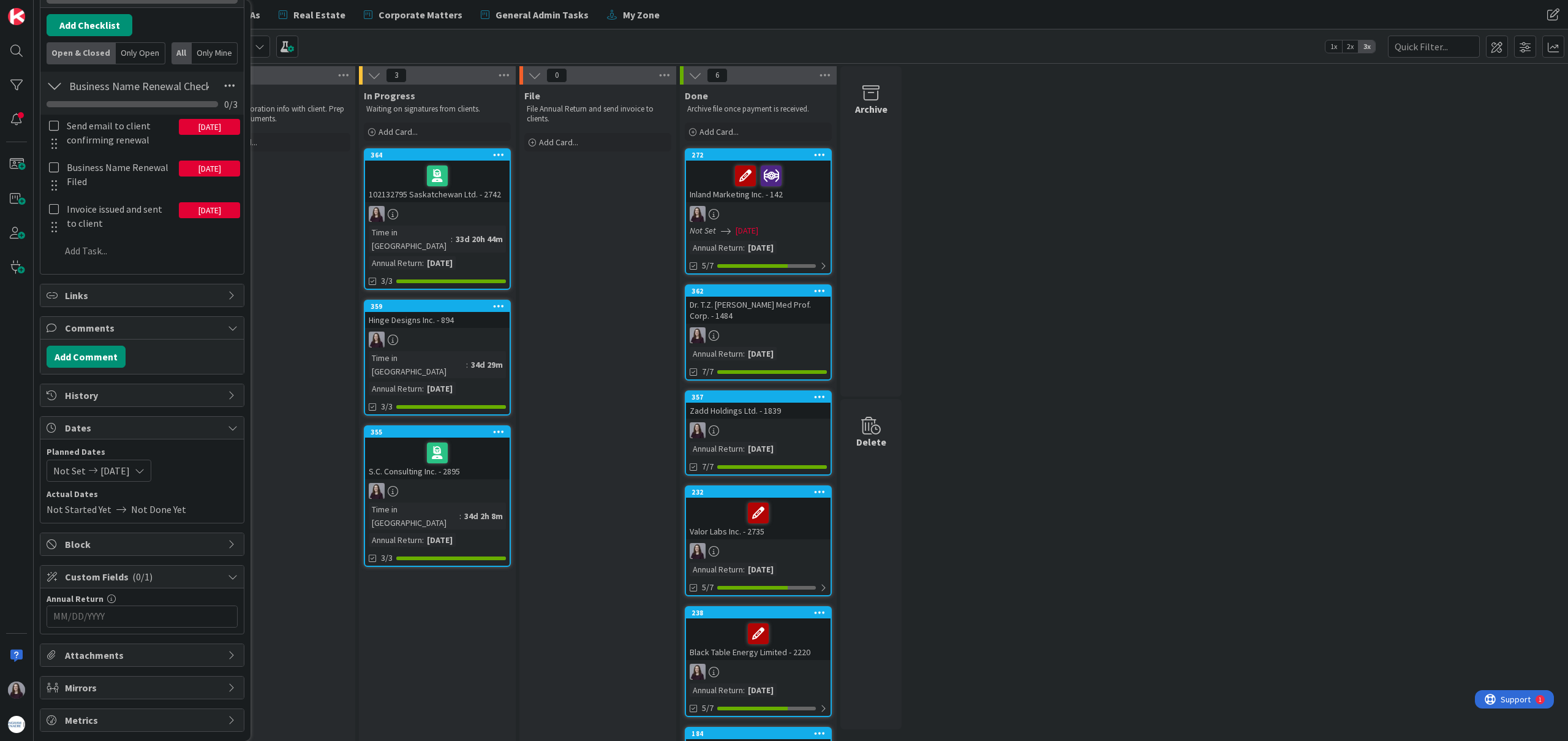
click at [166, 619] on input "MM/DD/YYYY" at bounding box center [142, 616] width 178 height 21
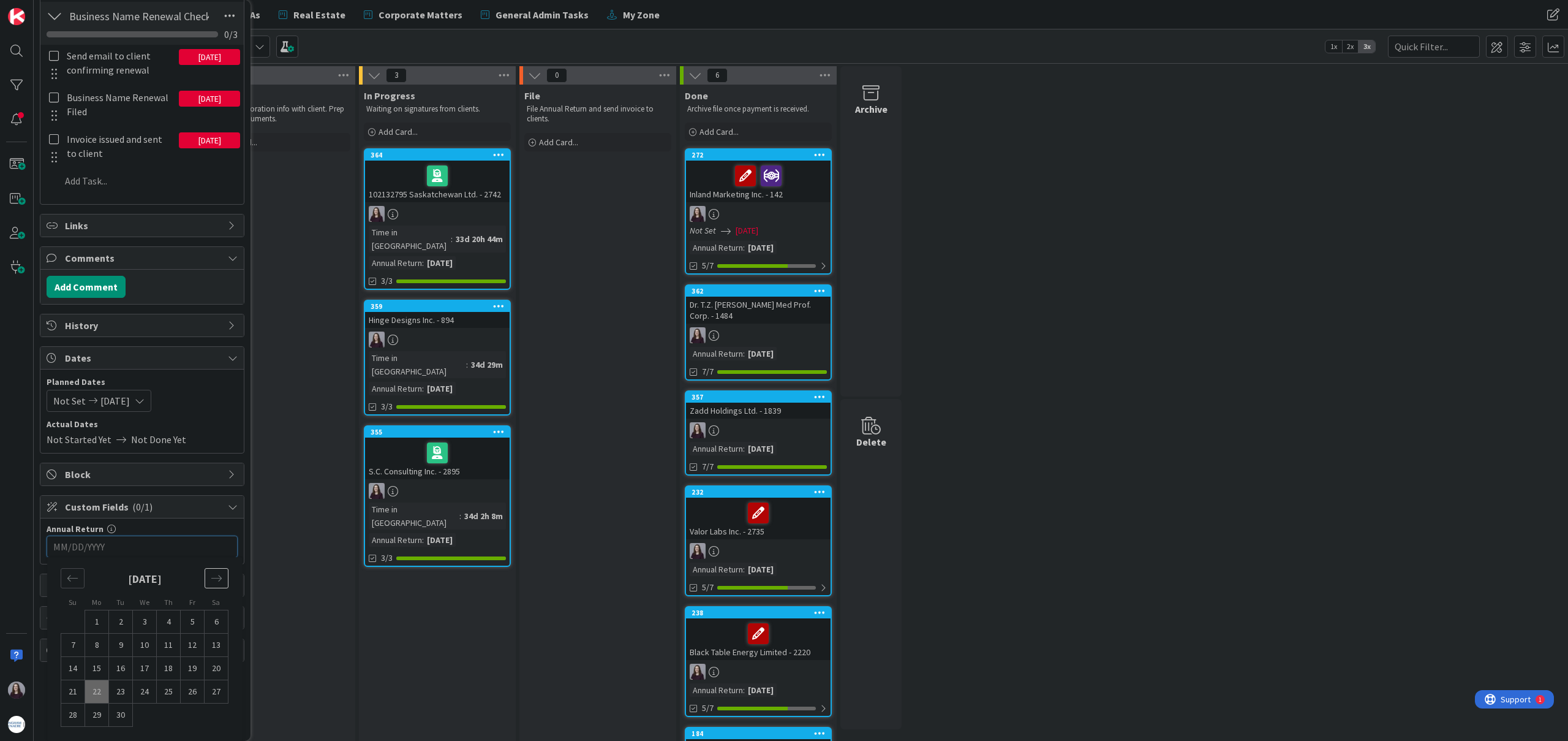
click at [216, 584] on div "Move forward to switch to the next month." at bounding box center [217, 577] width 24 height 20
click at [189, 715] on td "31" at bounding box center [193, 715] width 24 height 23
type input "[DATE]"
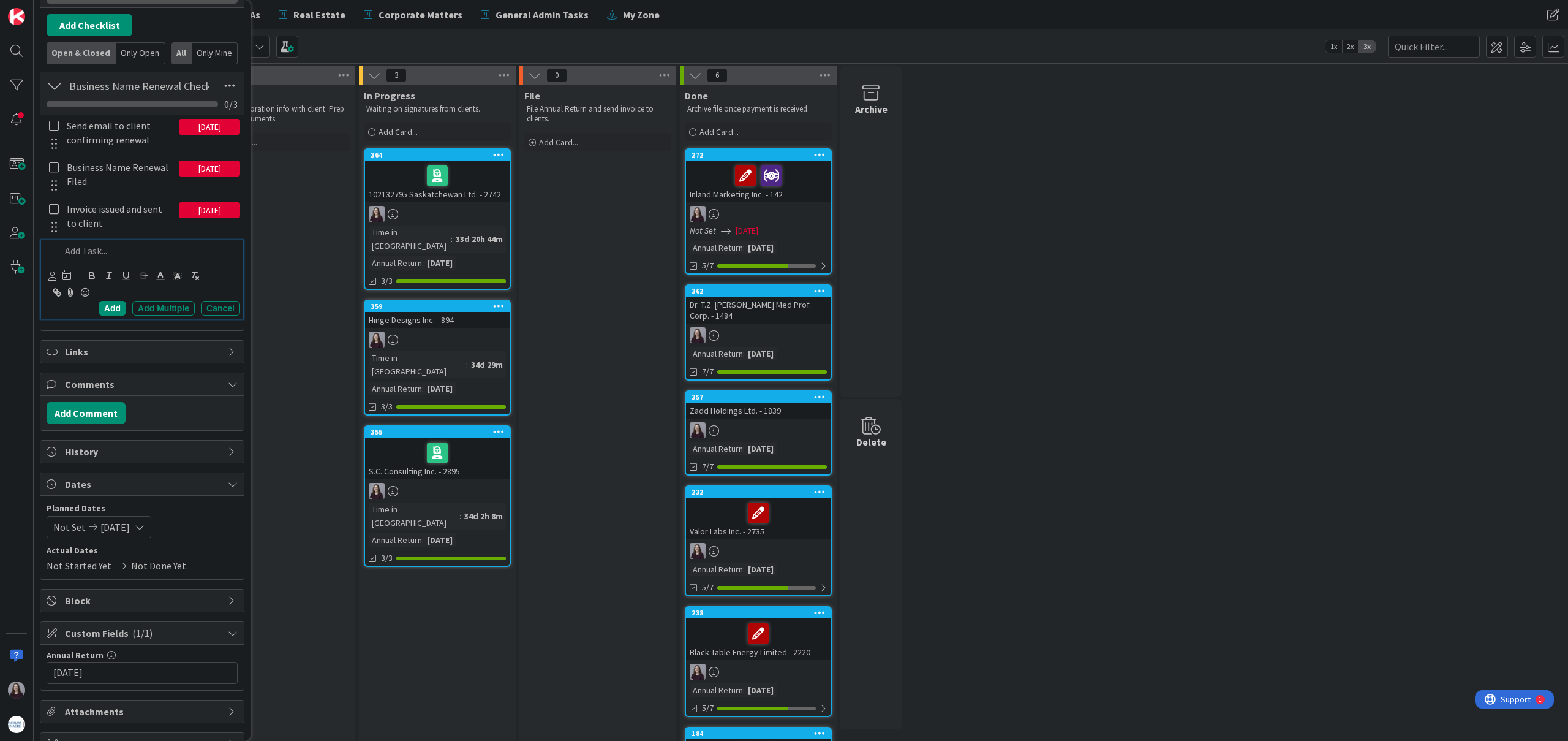
click at [218, 251] on div "Add Add Multiple Cancel" at bounding box center [142, 279] width 202 height 79
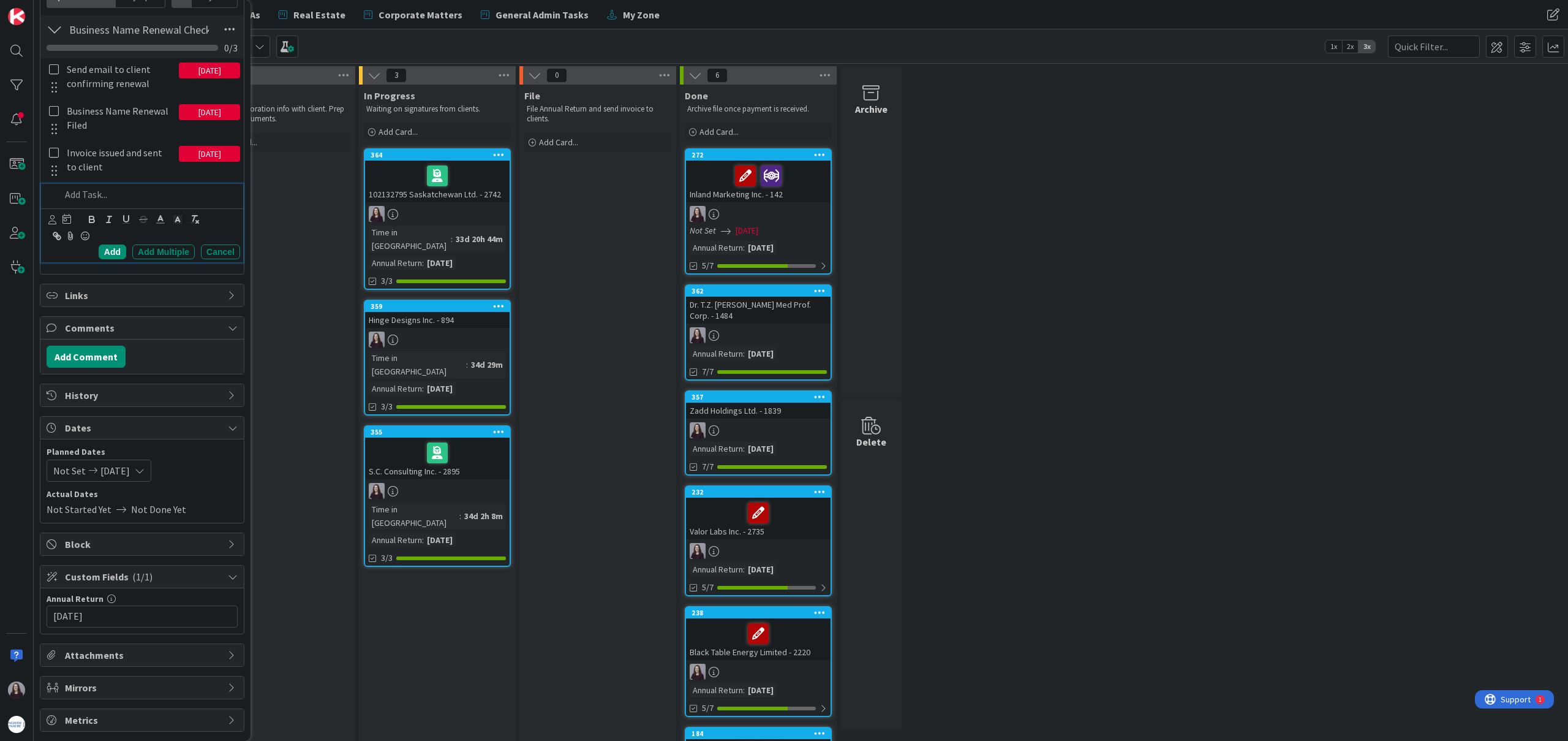
click at [226, 260] on div "Add Add Multiple Cancel" at bounding box center [142, 235] width 202 height 54
click at [218, 251] on div "Cancel" at bounding box center [220, 252] width 39 height 15
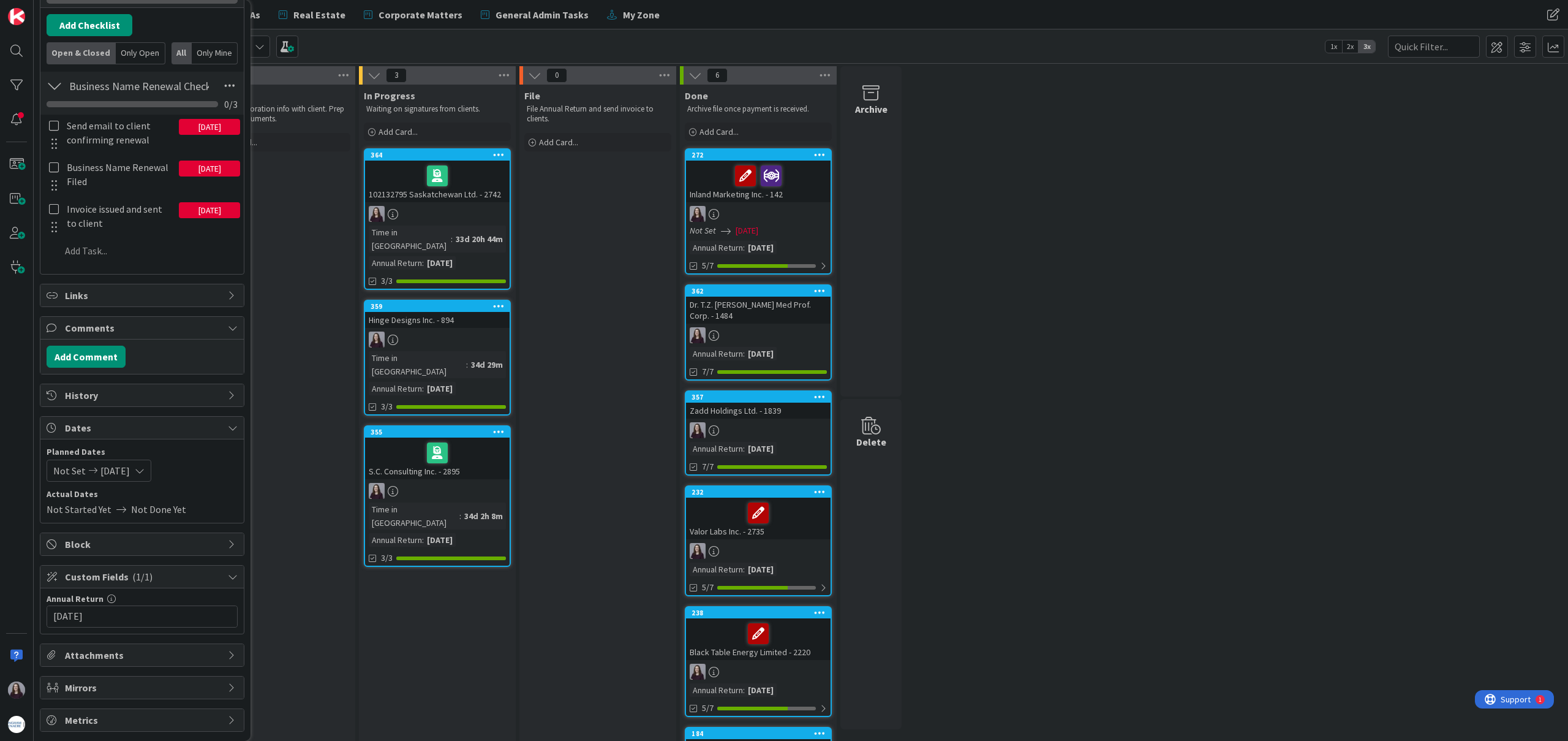
scroll to position [369, 0]
click at [144, 472] on icon at bounding box center [140, 470] width 10 height 10
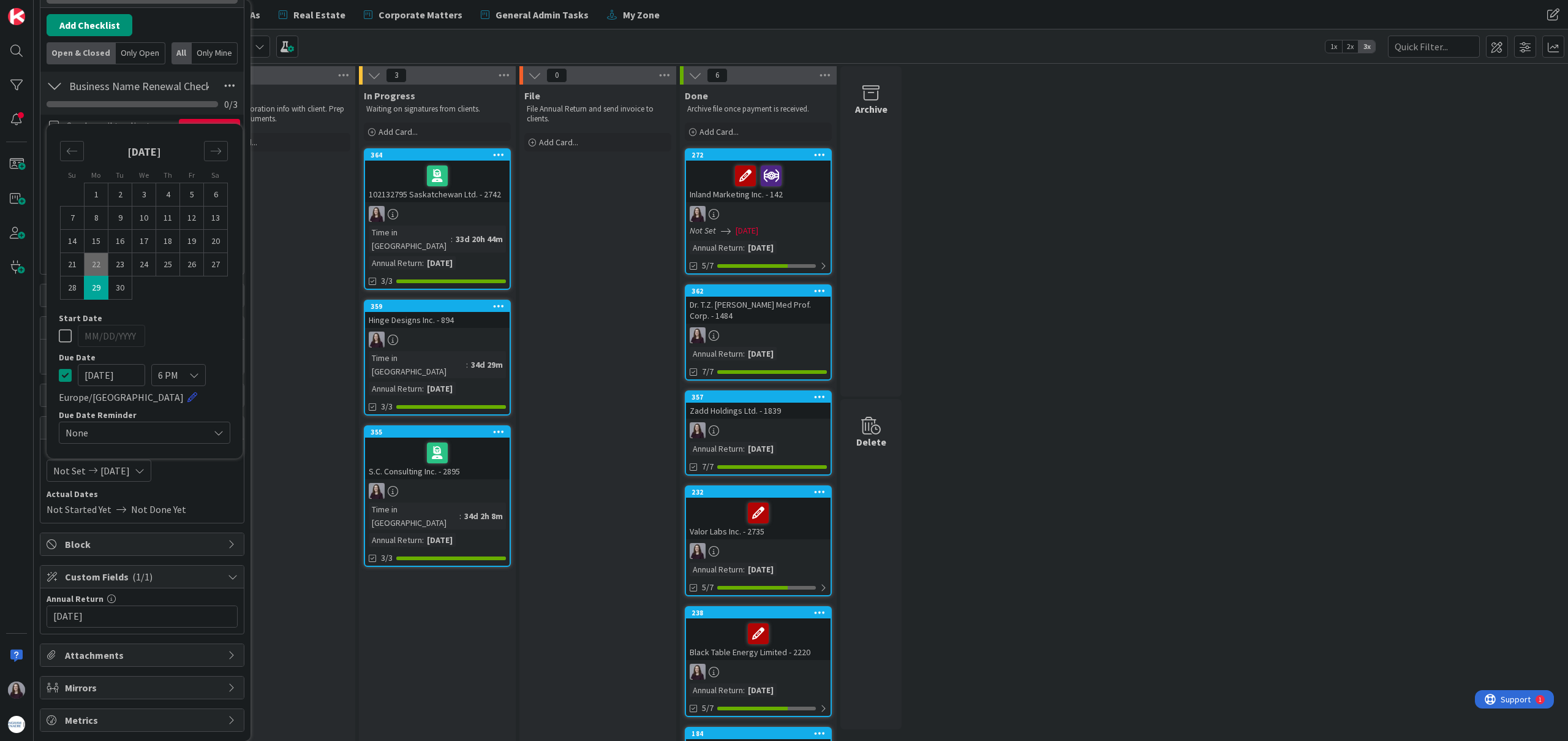
click at [145, 473] on div "Not Set [DATE]" at bounding box center [99, 471] width 105 height 22
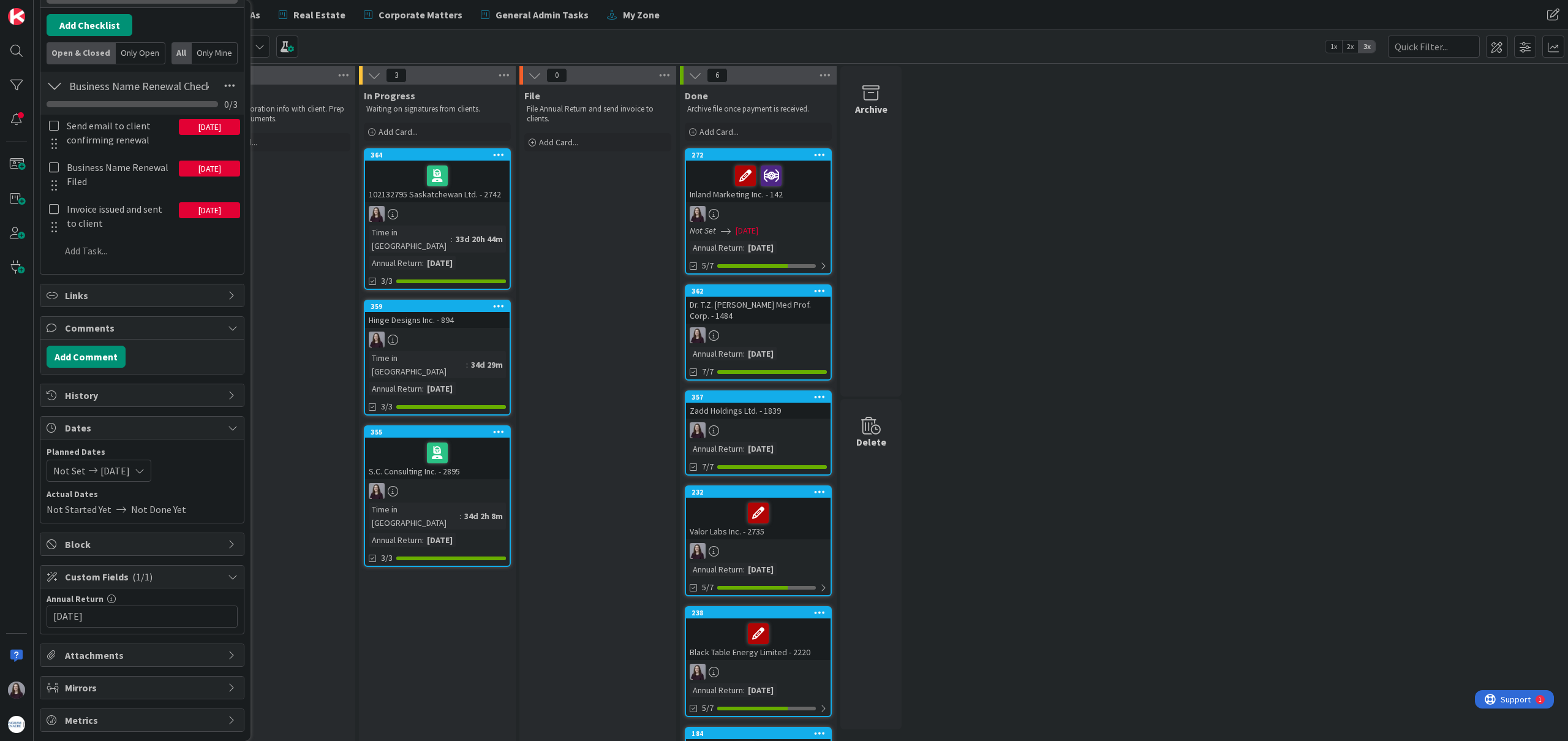
click at [148, 478] on div "Not Set [DATE]" at bounding box center [99, 471] width 105 height 22
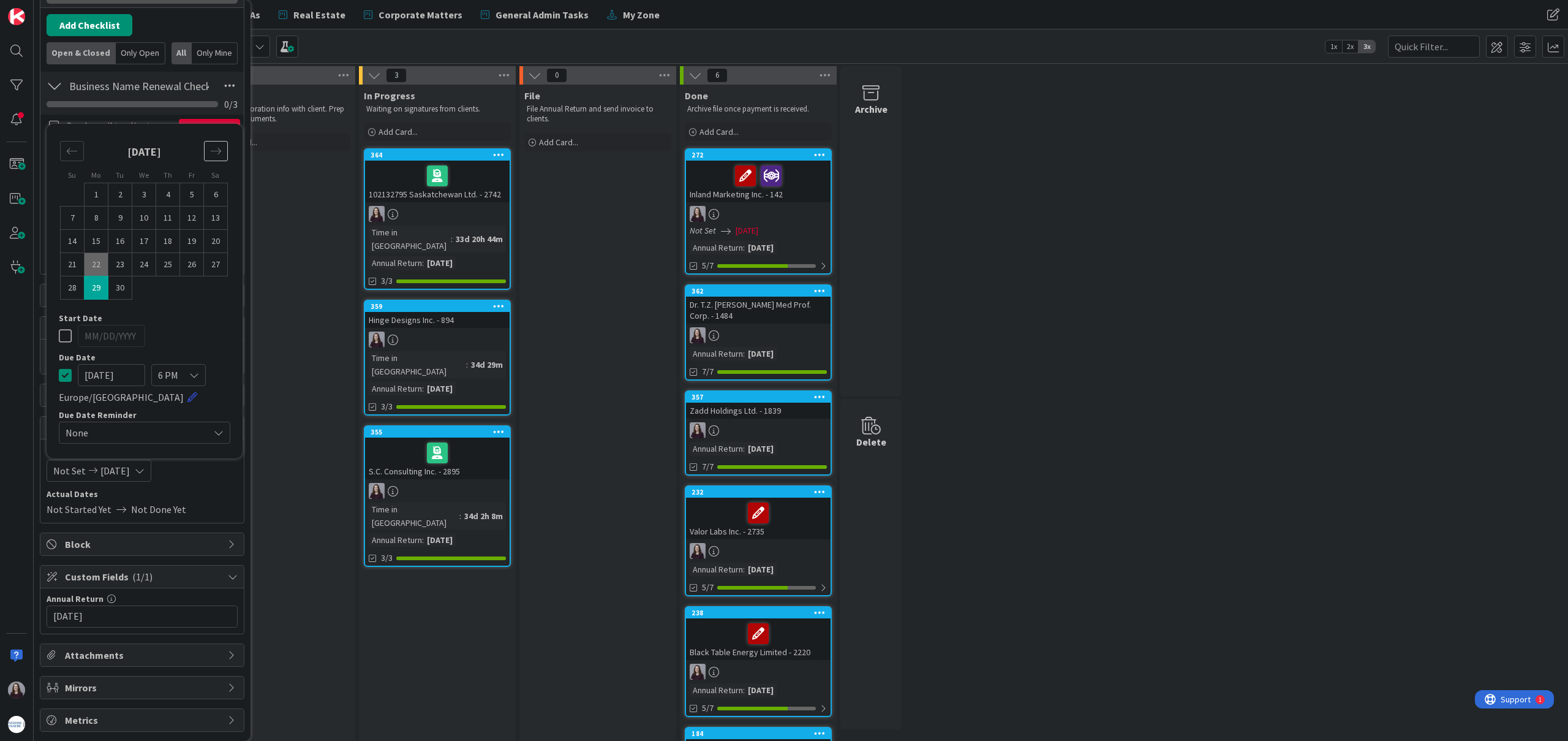
click at [219, 154] on icon "Move forward to switch to the next month." at bounding box center [216, 151] width 12 height 12
click at [193, 290] on td "31" at bounding box center [192, 288] width 24 height 23
type input "[DATE]"
click at [193, 290] on td "31" at bounding box center [192, 288] width 24 height 23
type input "[DATE]"
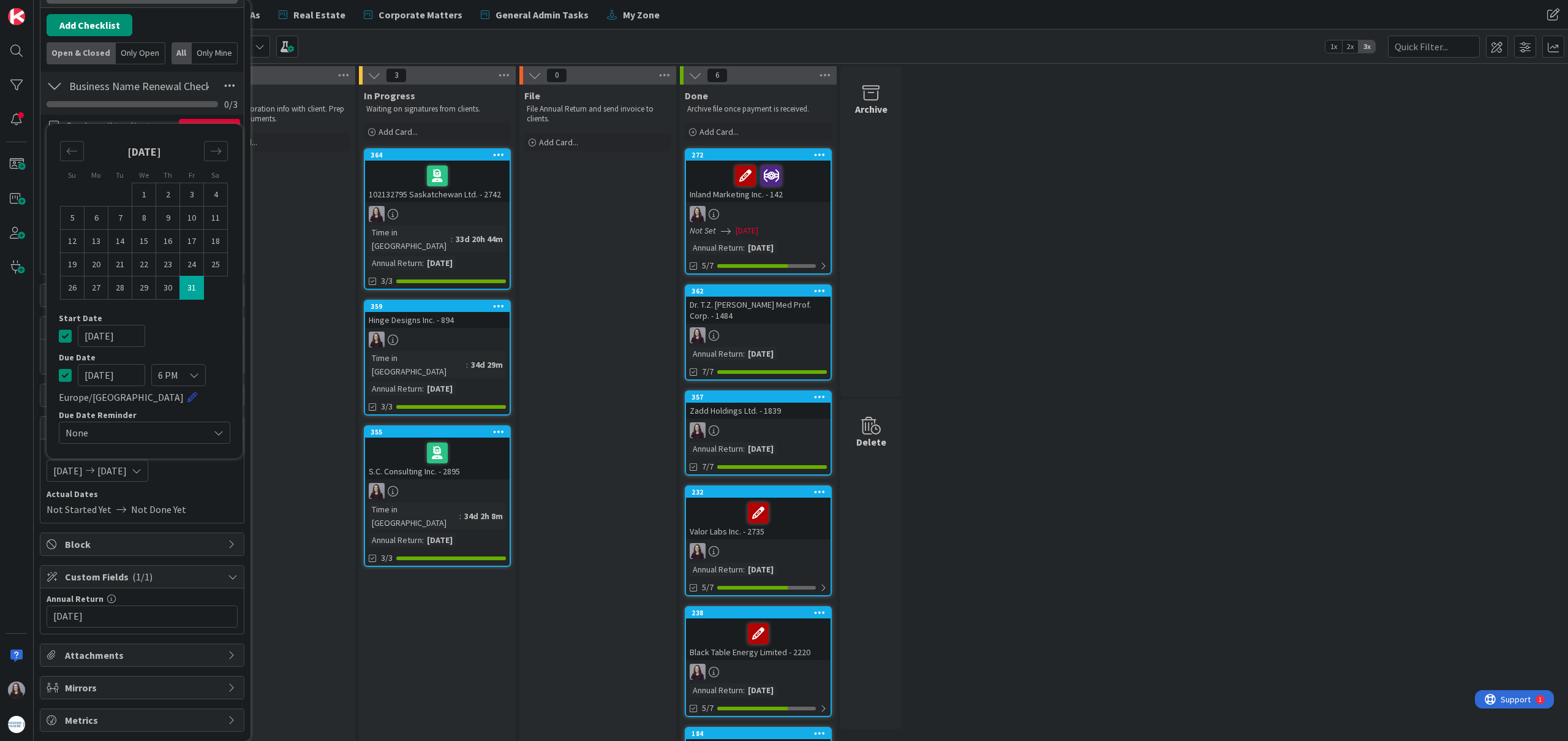
click at [66, 338] on icon at bounding box center [65, 336] width 13 height 15
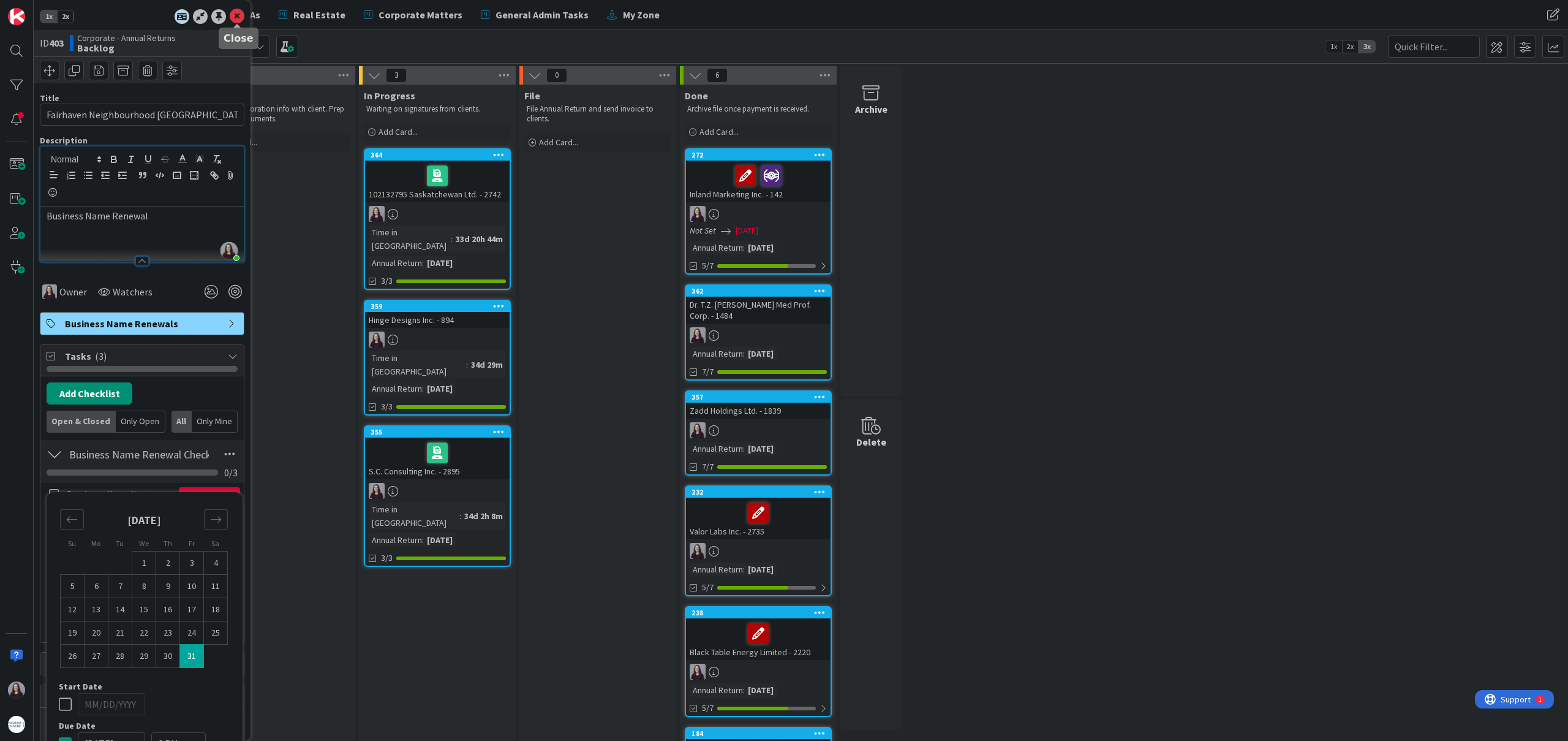
click at [232, 15] on icon at bounding box center [237, 17] width 15 height 15
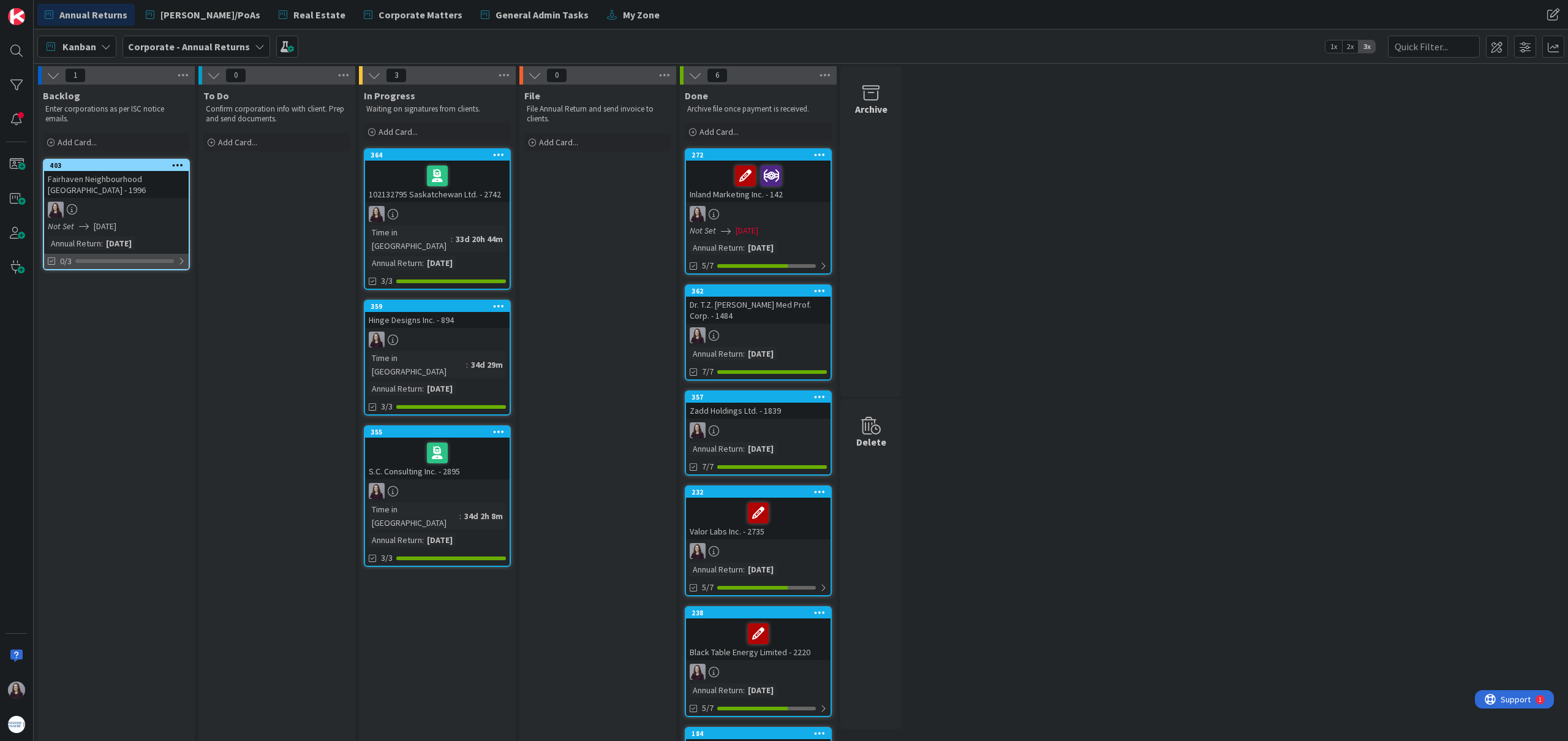
click at [184, 264] on div at bounding box center [181, 261] width 7 height 10
click at [180, 263] on div at bounding box center [180, 261] width 9 height 10
click at [168, 260] on div at bounding box center [125, 261] width 98 height 4
click at [131, 292] on div "Send email to client confirming renewal" at bounding box center [123, 291] width 124 height 10
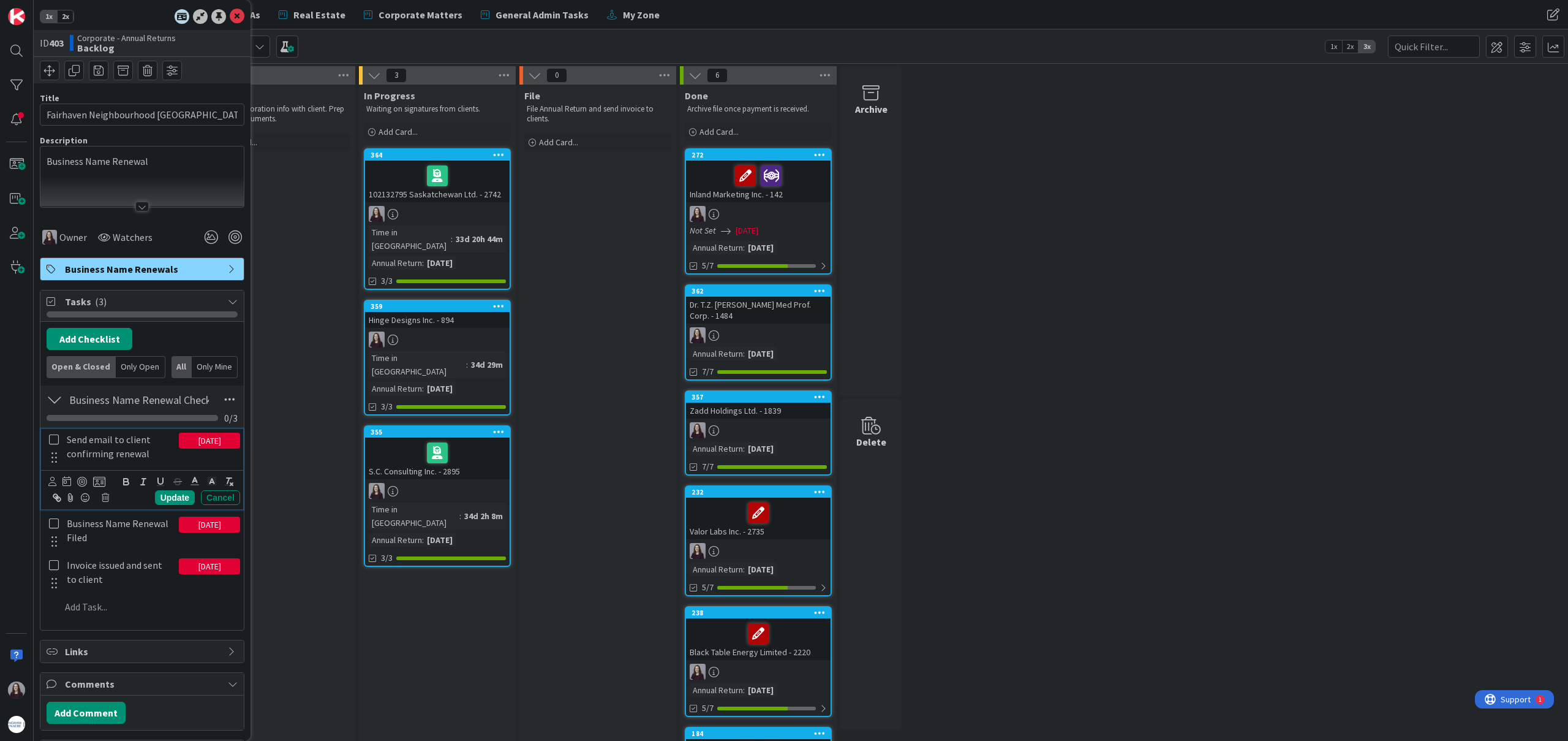
click at [55, 439] on icon at bounding box center [54, 439] width 10 height 11
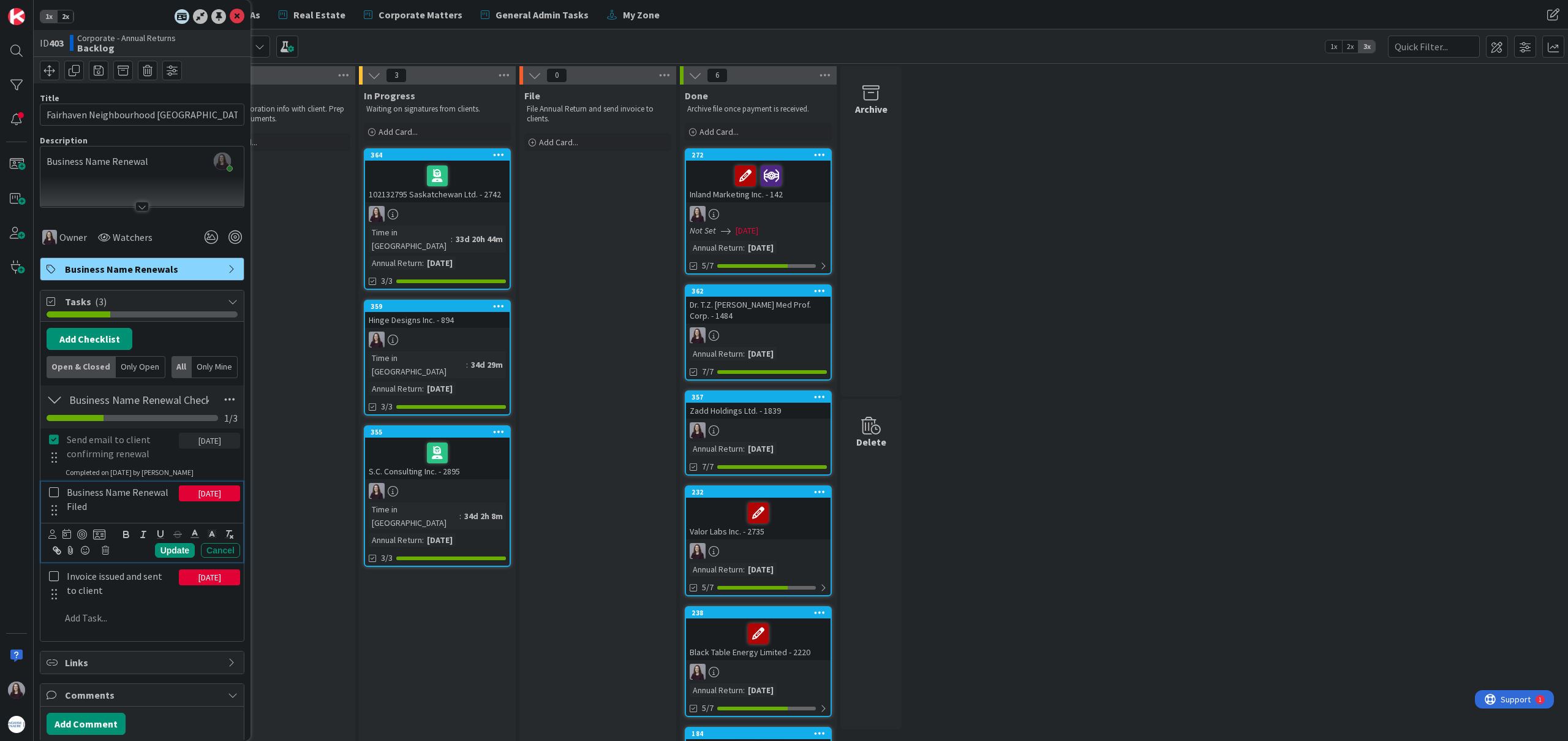
click at [55, 492] on icon at bounding box center [54, 492] width 10 height 11
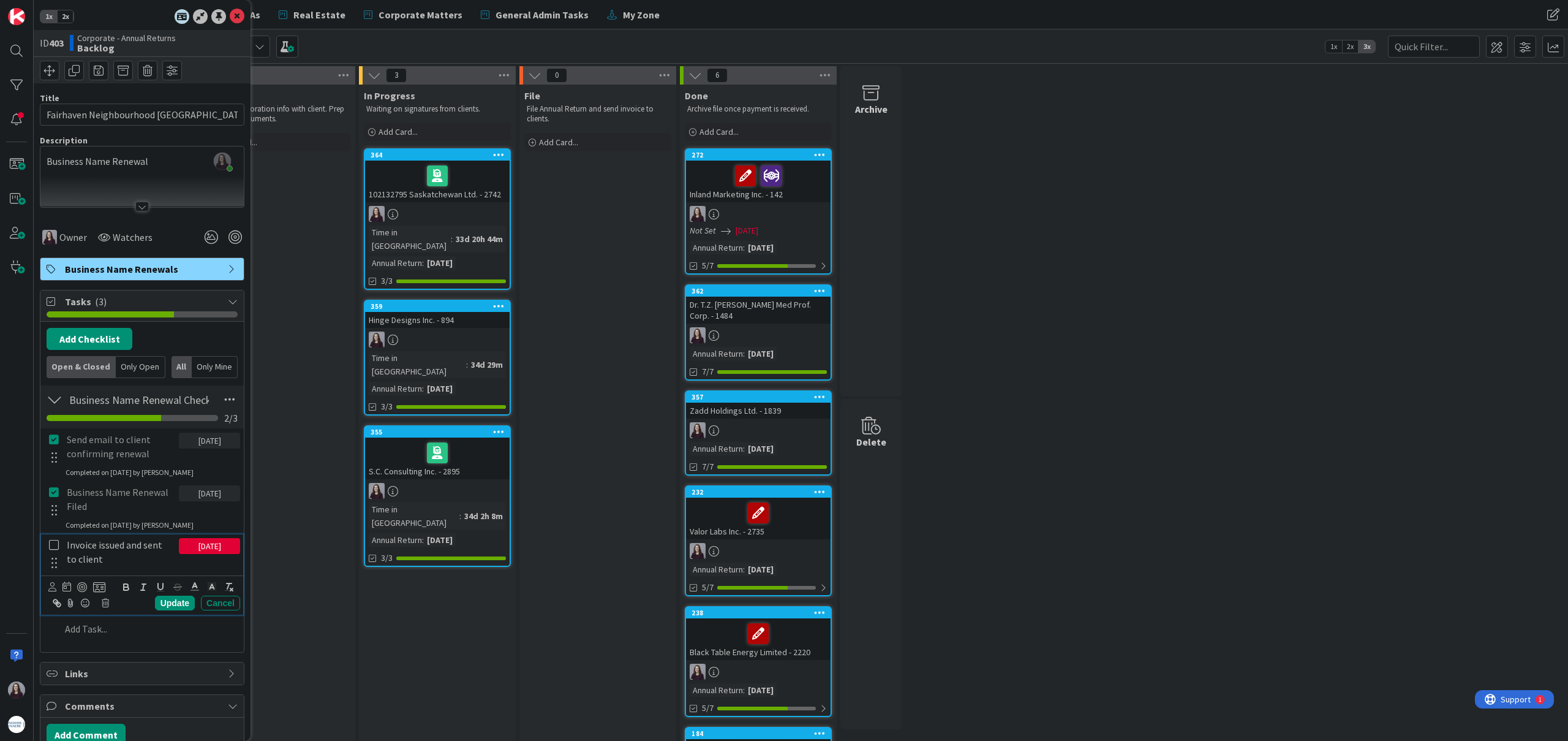
click at [56, 542] on icon at bounding box center [54, 545] width 10 height 11
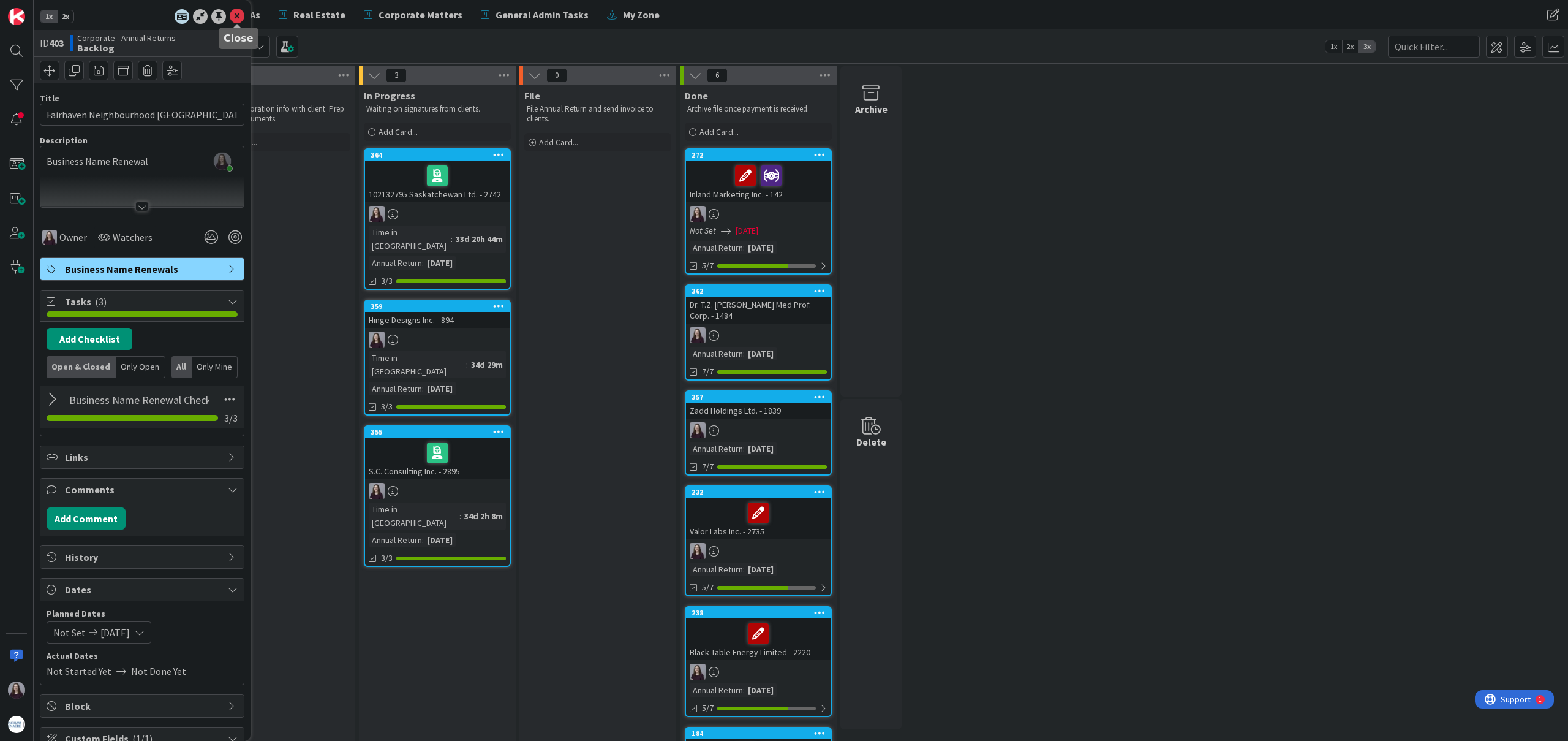
drag, startPoint x: 233, startPoint y: 15, endPoint x: 241, endPoint y: 25, distance: 12.8
click at [233, 15] on icon at bounding box center [237, 17] width 15 height 15
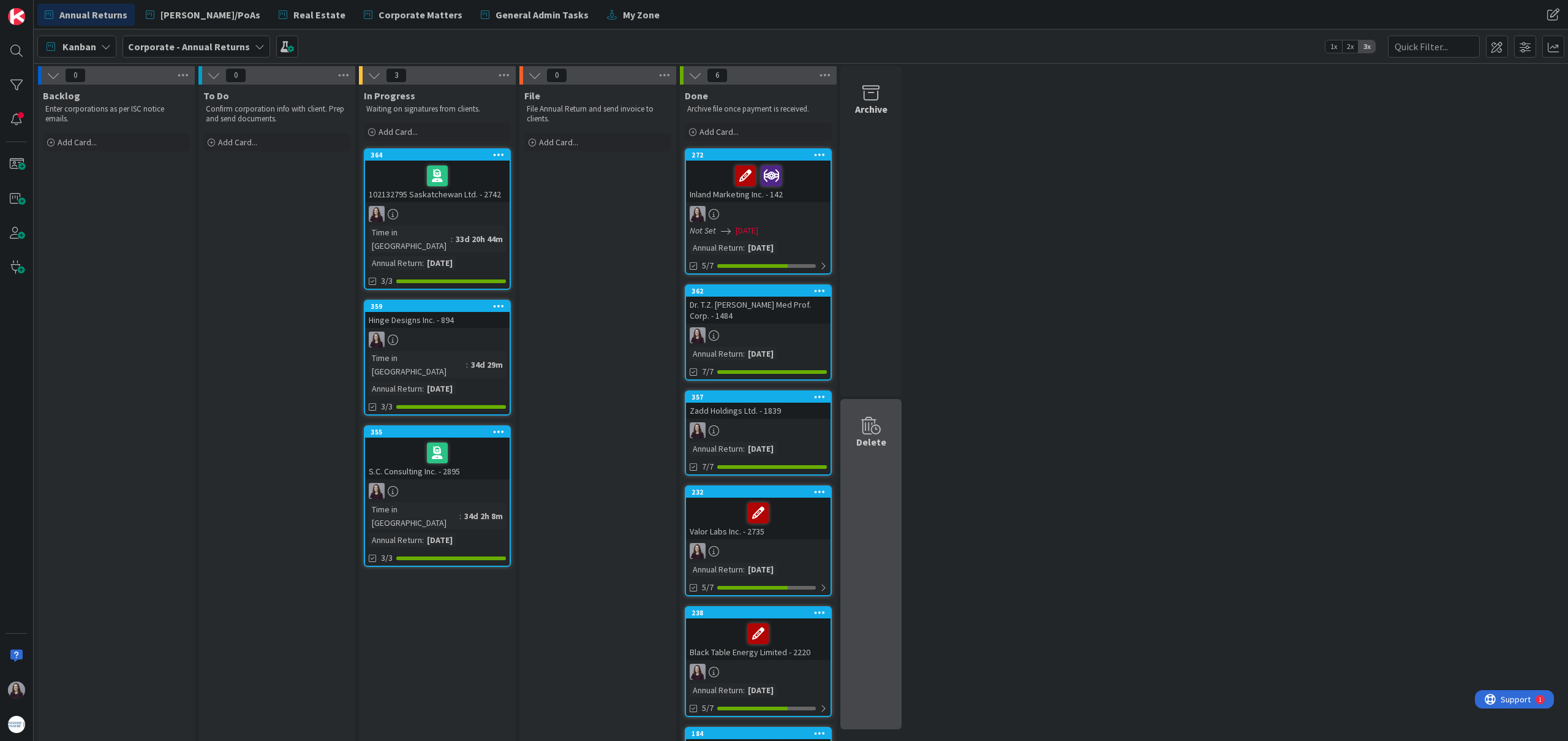
drag, startPoint x: 787, startPoint y: 154, endPoint x: 870, endPoint y: 722, distance: 574.0
